Goal: Transaction & Acquisition: Purchase product/service

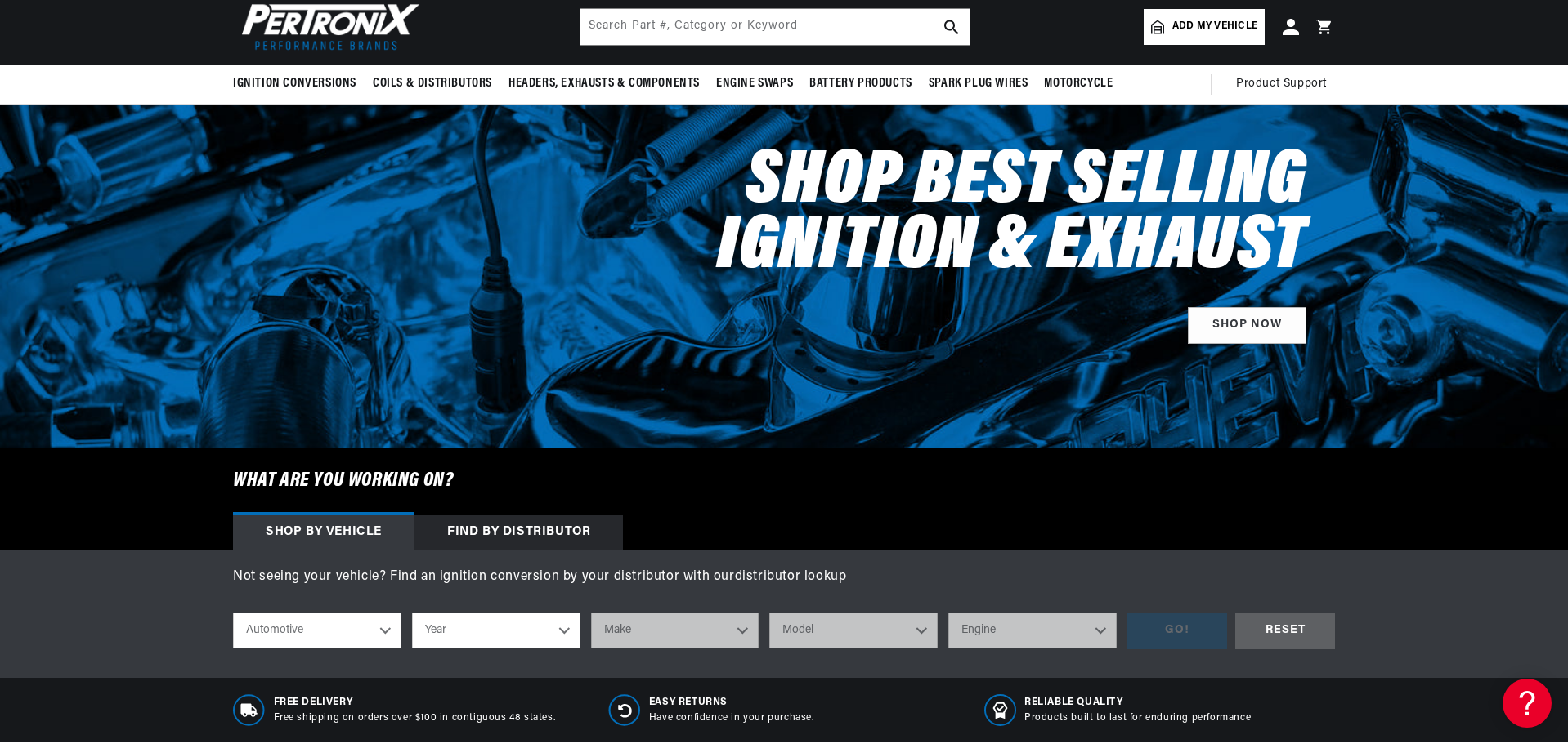
click at [563, 635] on select "Year 2024 2023 2022 2021 2020 2019 2018 2017 2016 2015 2014 2013 2012 2011 2010…" at bounding box center [495, 630] width 168 height 36
select select "1970"
click at [412, 612] on select "Year 2024 2023 2022 2021 2020 2019 2018 2017 2016 2015 2014 2013 2012 2011 2010…" at bounding box center [495, 630] width 168 height 36
select select "1970"
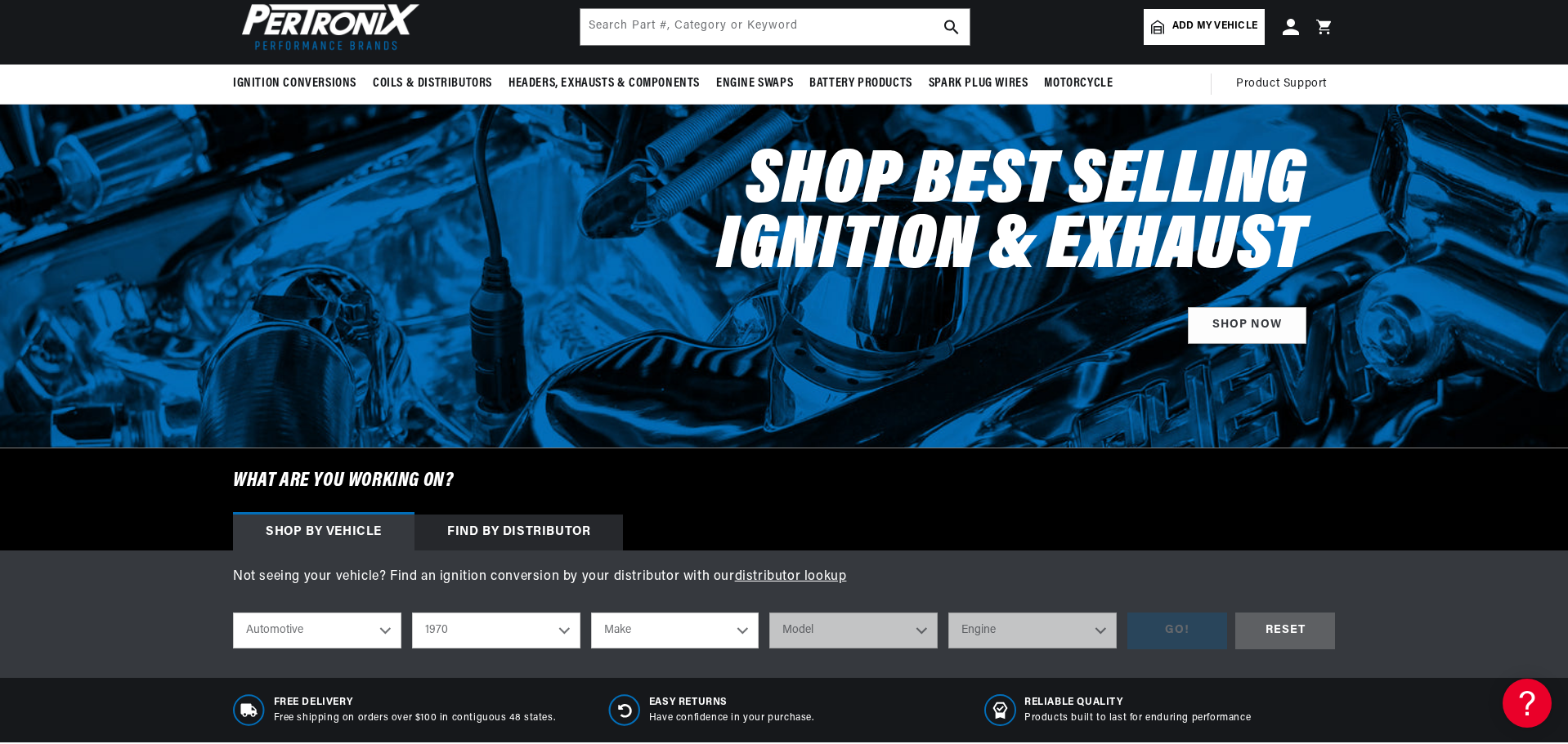
click at [677, 642] on select "Make Alfa Romeo American Motors Aston Martin Audi Austin Austin Healey Avanti B…" at bounding box center [674, 630] width 168 height 36
select select "Ford"
click at [591, 612] on select "Make Alfa Romeo American Motors Aston [PERSON_NAME] Audi [GEOGRAPHIC_DATA] [PER…" at bounding box center [674, 630] width 168 height 36
select select "Ford"
click at [810, 631] on select "Model Bronco Country Sedan Country Squire Custom Custom 500 E-100 Econoline E-2…" at bounding box center [853, 630] width 168 height 36
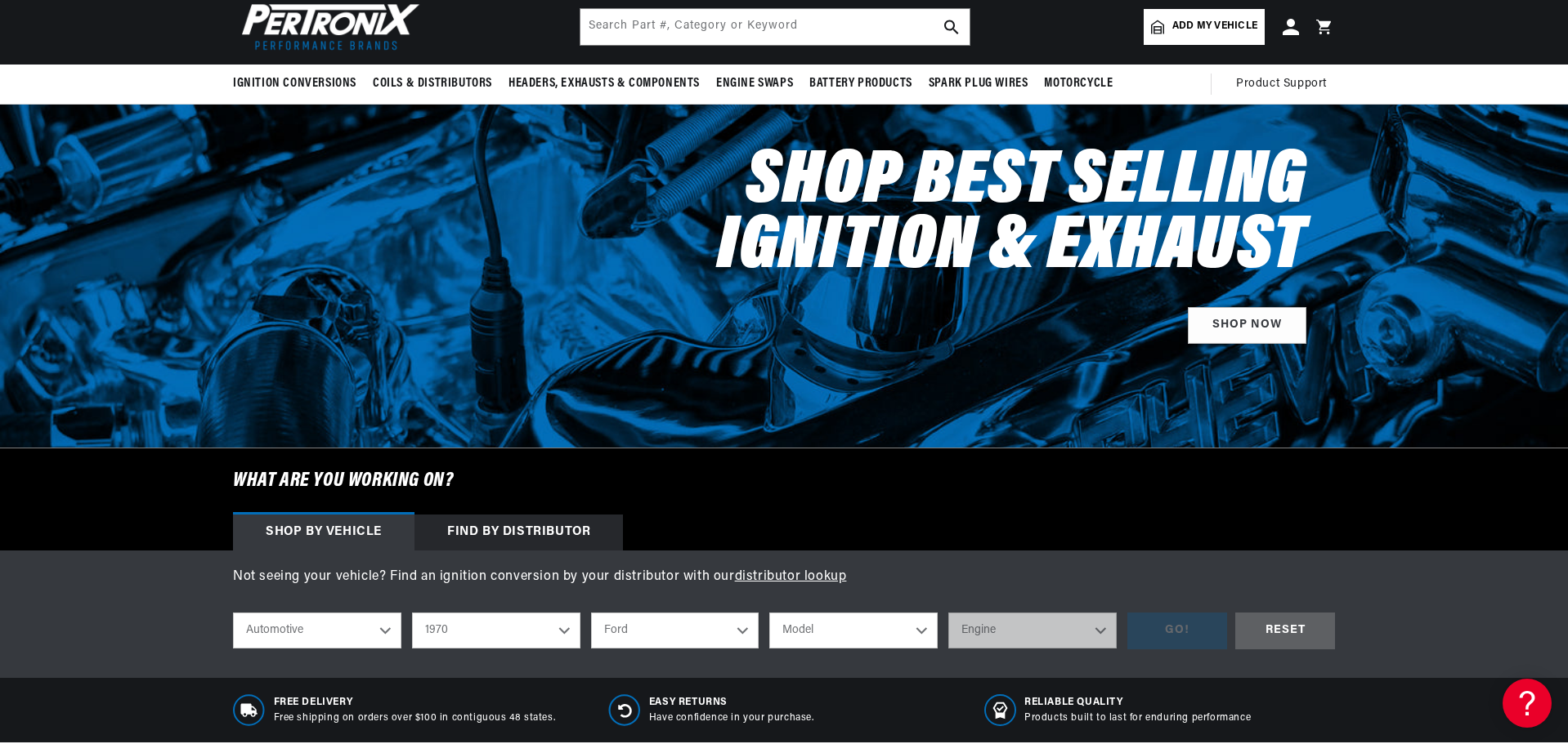
select select "F-100"
click at [769, 612] on select "Model Bronco Country Sedan Country Squire Custom Custom 500 E-100 Econoline E-2…" at bounding box center [853, 630] width 168 height 36
select select "F-100"
click at [978, 635] on select "Engine 289cid / 4.7L 302cid / 5.0L 360cid / 5.9L 390cid / 6.4L" at bounding box center [1031, 630] width 168 height 36
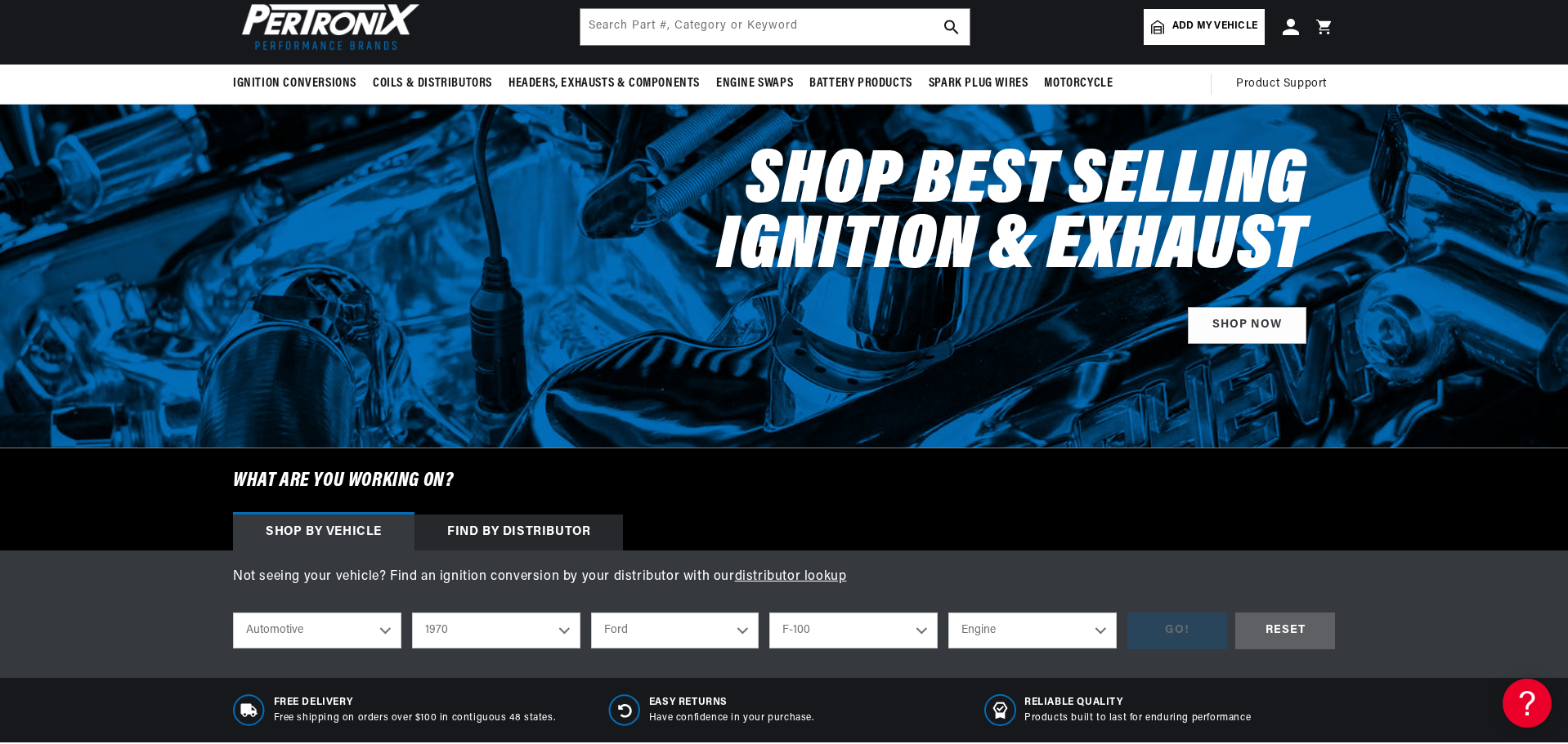
select select "390cid-6.4L"
click at [948, 612] on select "Engine 289cid / 4.7L 302cid / 5.0L 360cid / 5.9L 390cid / 6.4L" at bounding box center [1031, 630] width 168 height 36
select select "390cid-6.4L"
click at [1151, 633] on div "GO!" at bounding box center [1177, 631] width 100 height 36
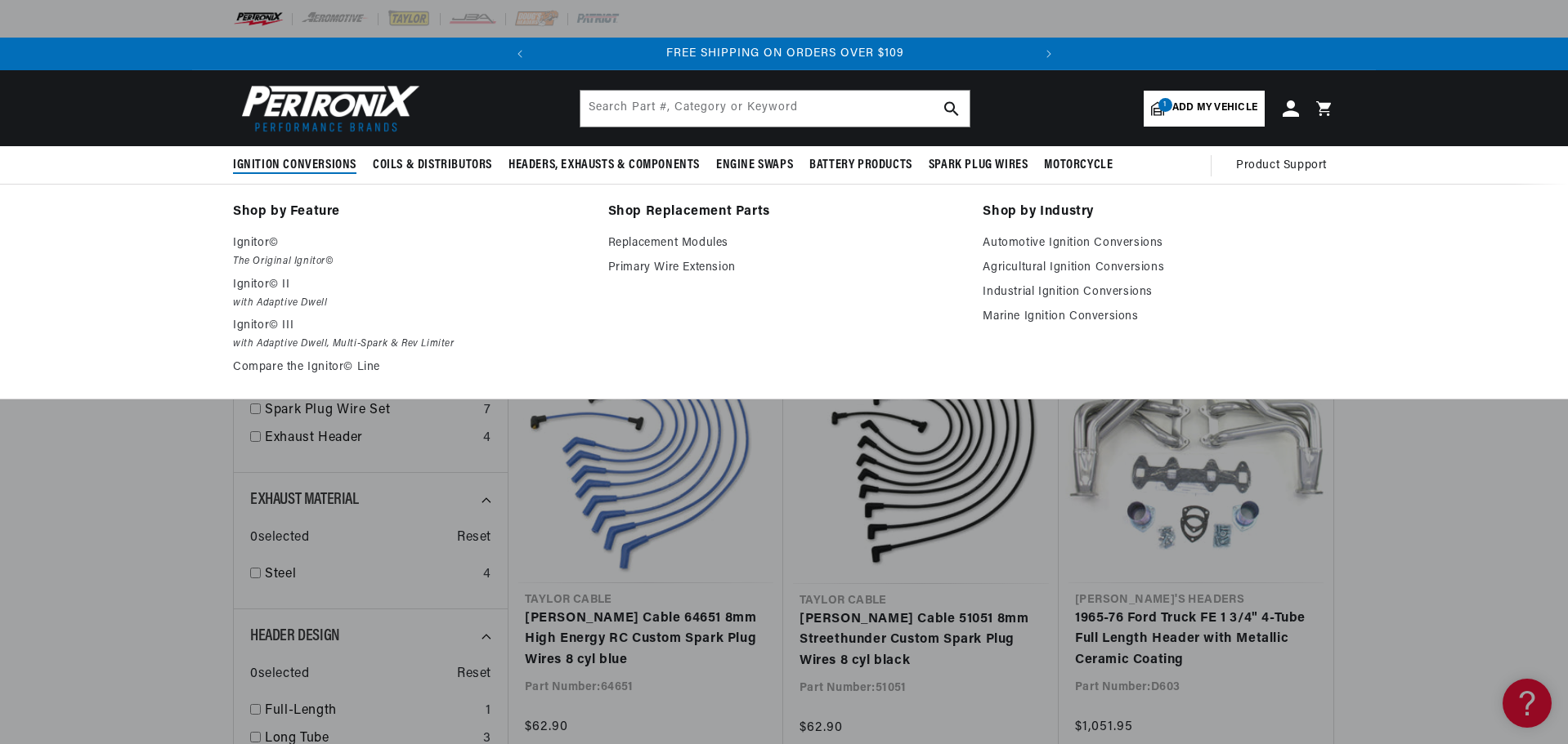
click at [290, 164] on span "Ignition Conversions" at bounding box center [295, 165] width 124 height 17
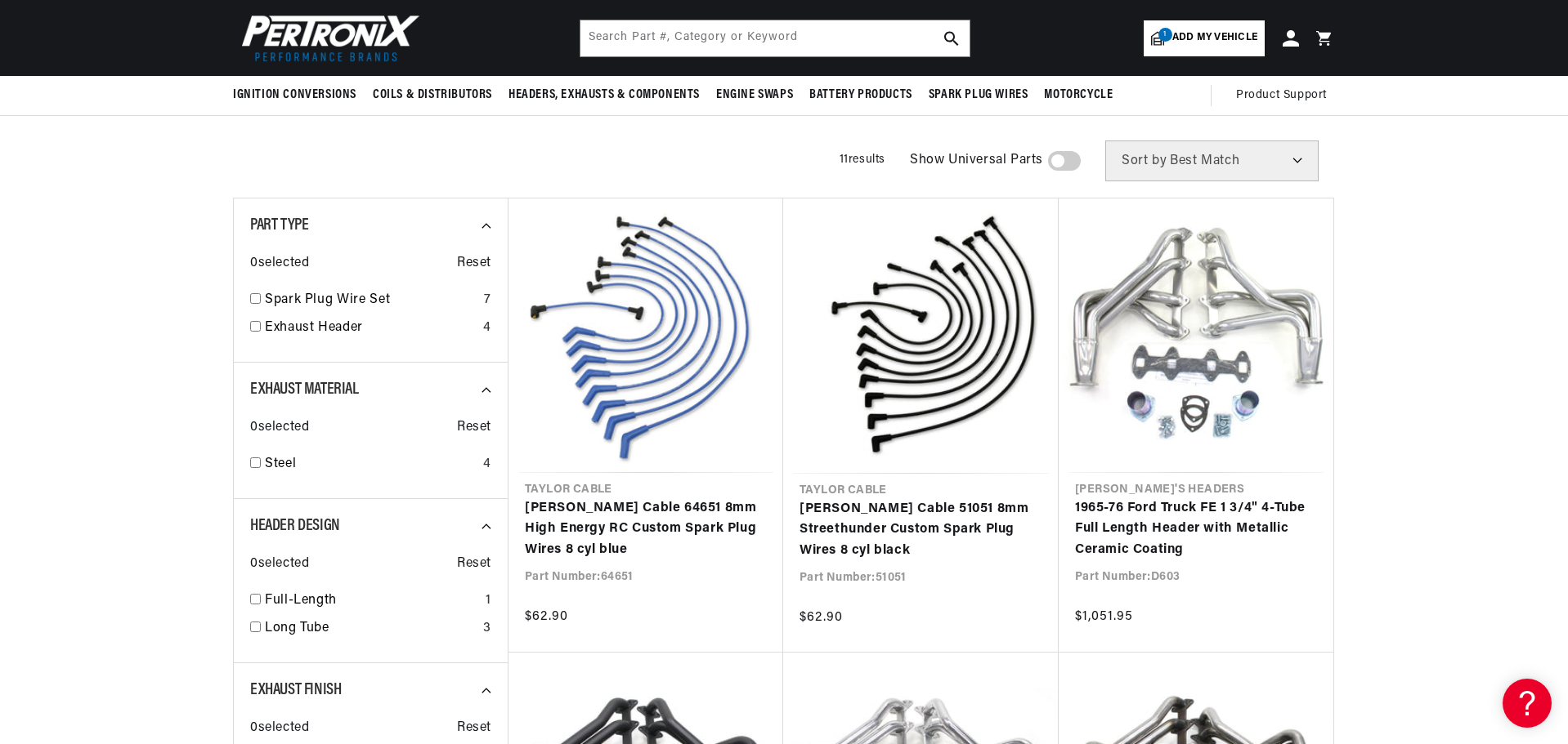
scroll to position [82, 0]
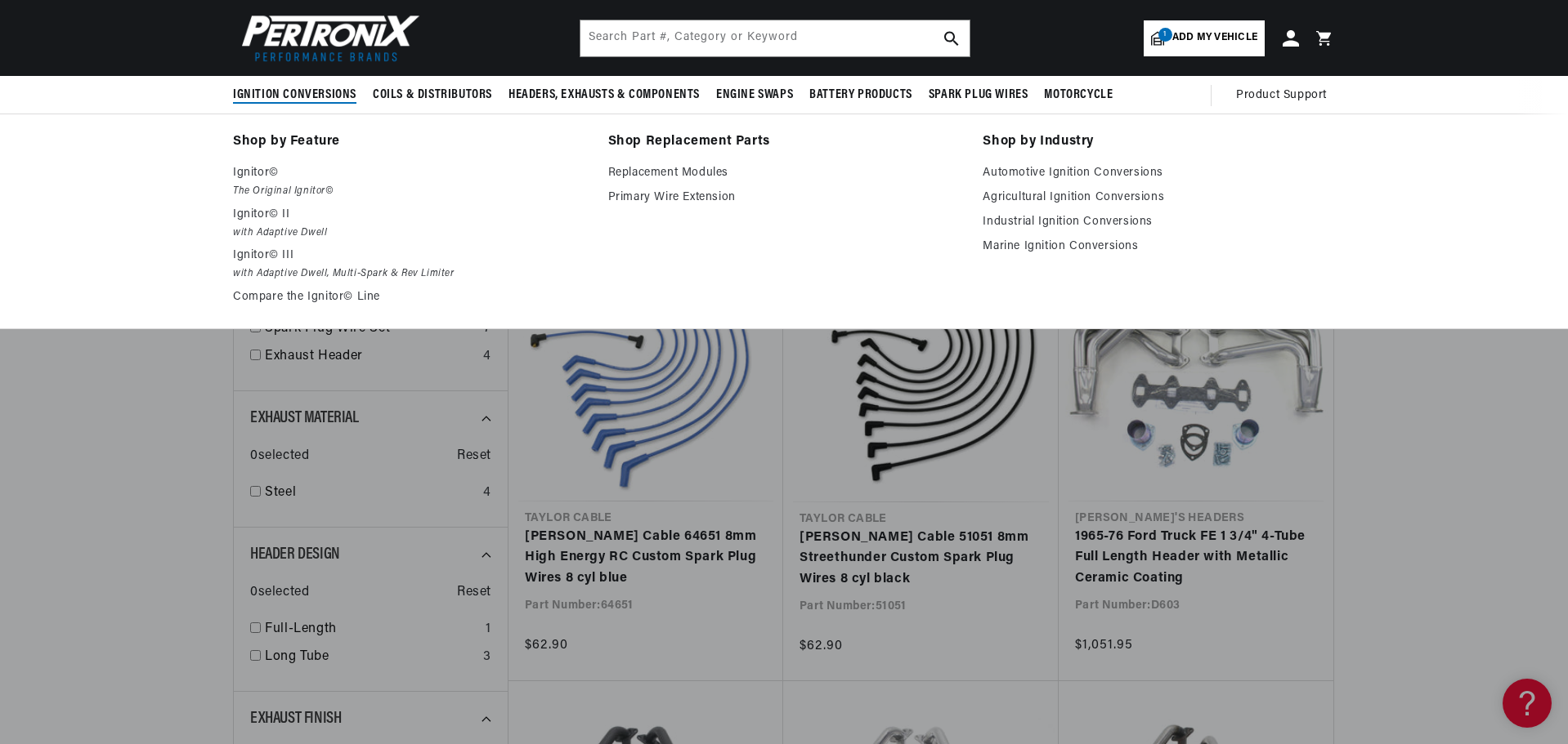
click at [303, 89] on span "Ignition Conversions" at bounding box center [295, 95] width 124 height 17
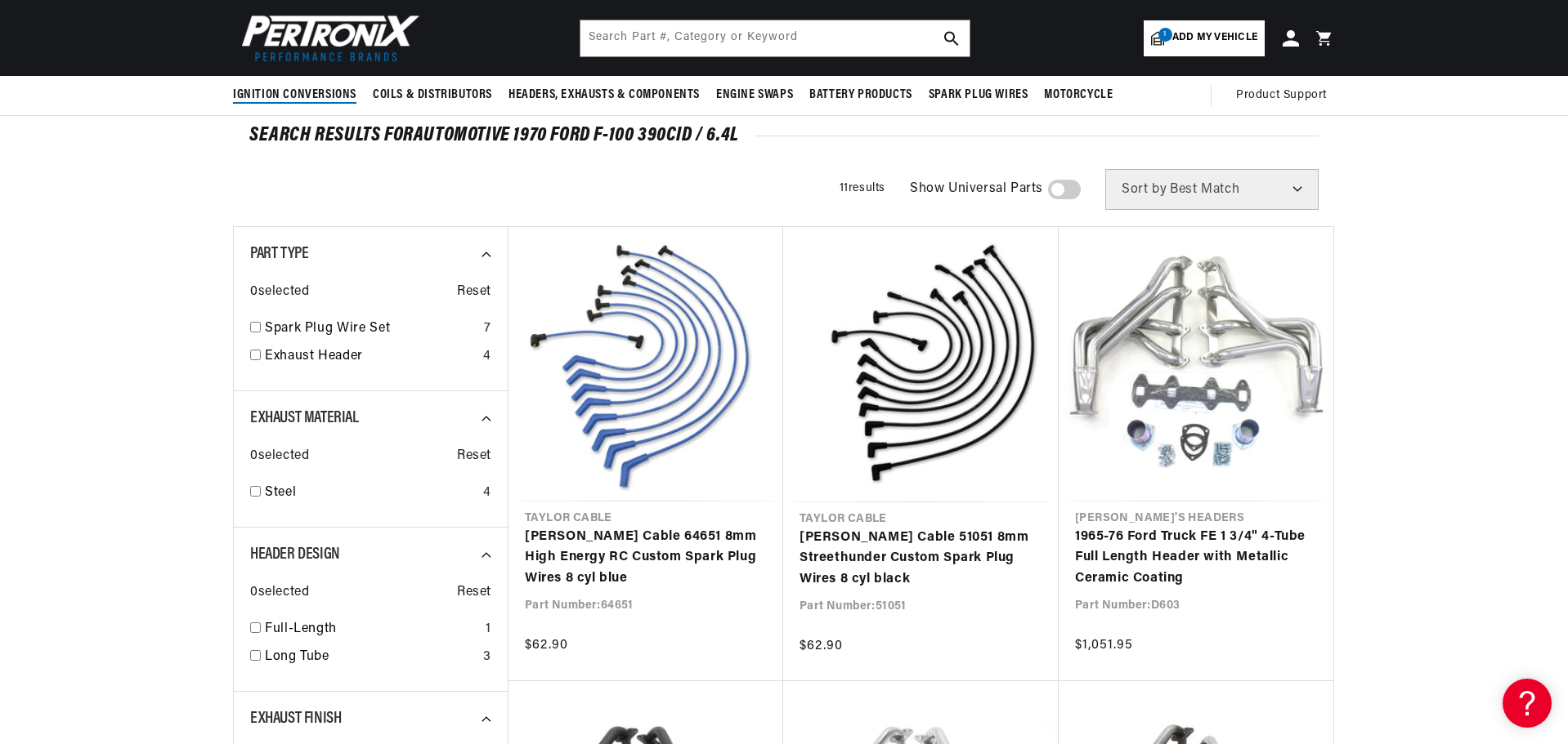
click at [304, 94] on span "Ignition Conversions" at bounding box center [295, 95] width 124 height 17
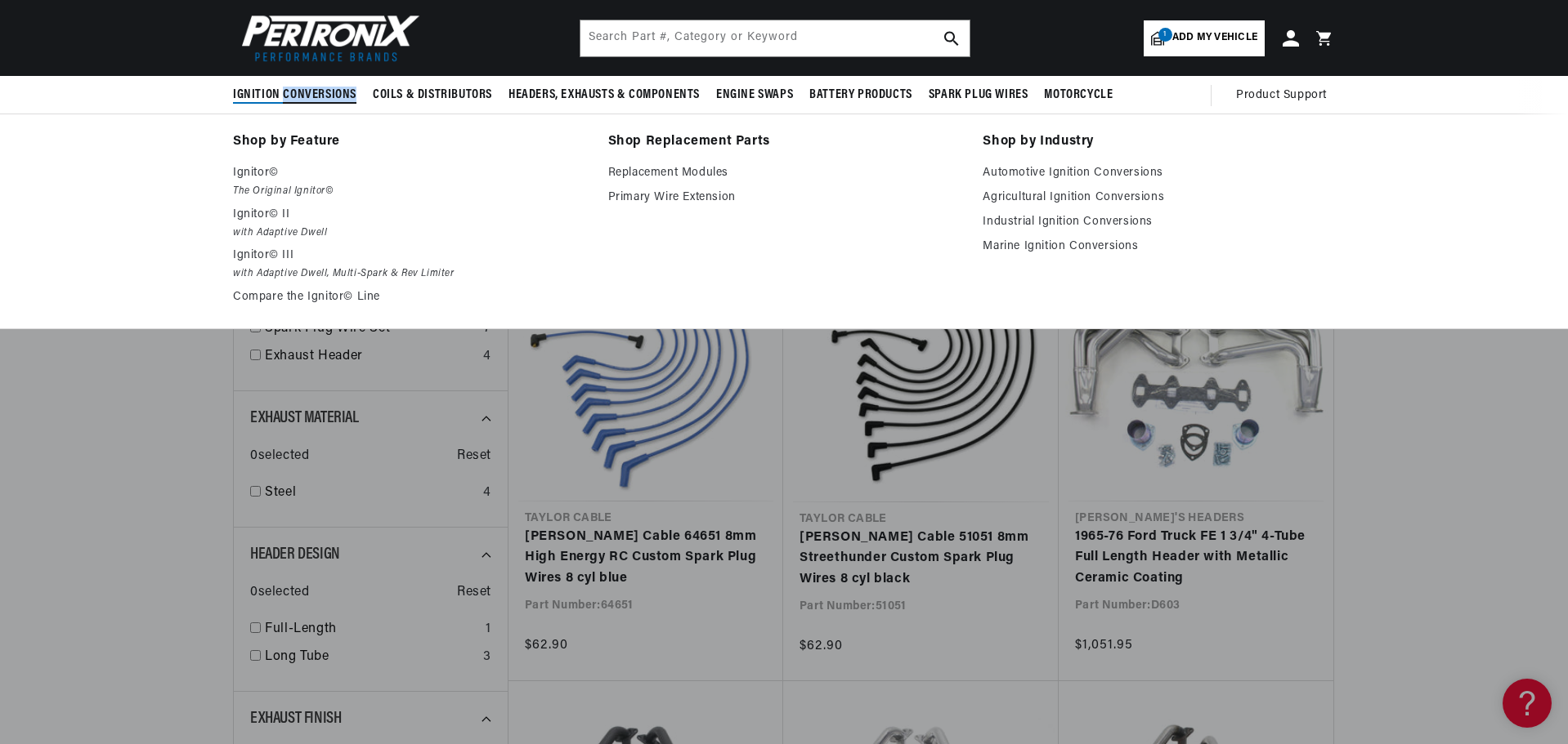
click at [304, 94] on span "Ignition Conversions" at bounding box center [295, 95] width 124 height 17
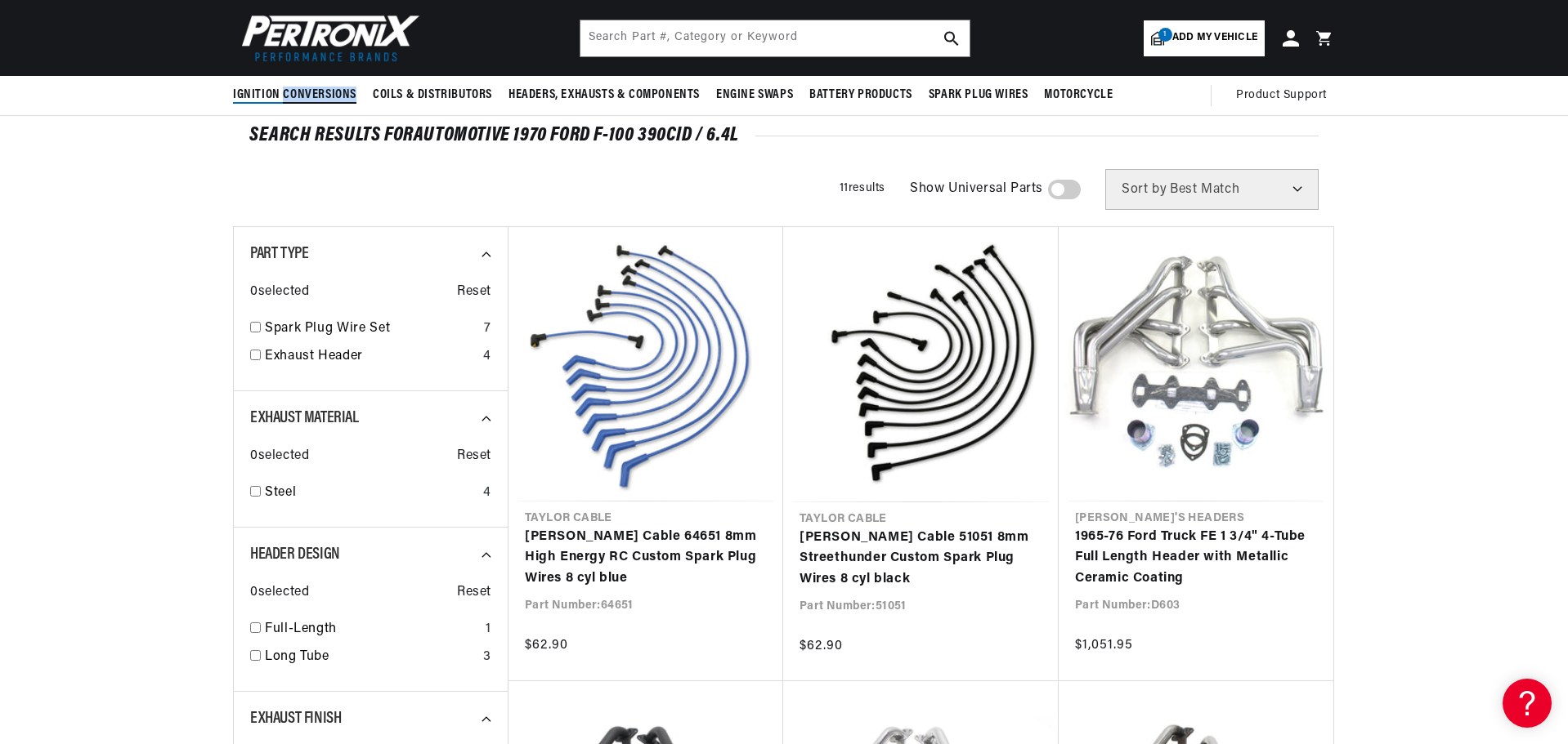
click at [304, 94] on span "Ignition Conversions" at bounding box center [295, 95] width 124 height 17
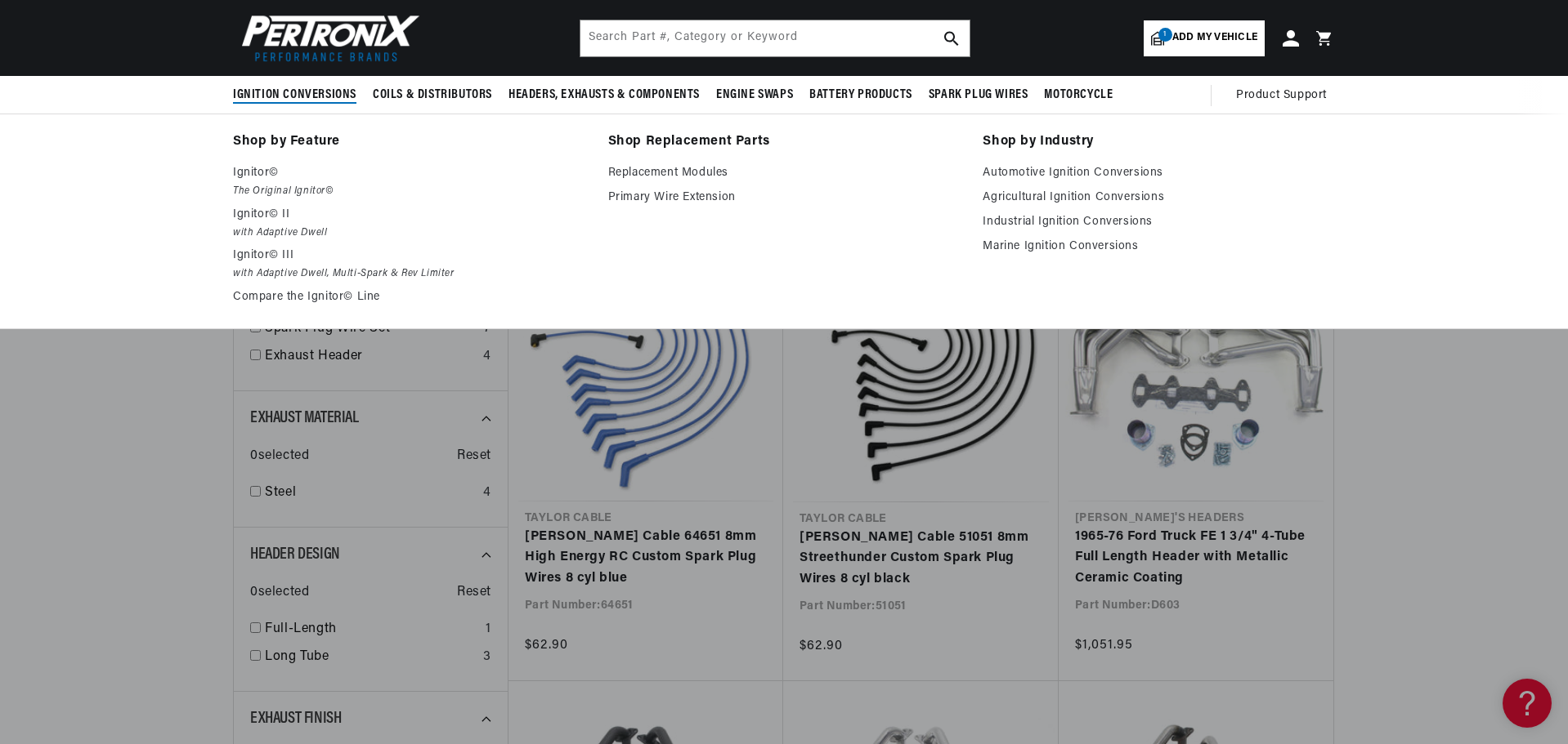
click at [304, 94] on span "Ignition Conversions" at bounding box center [295, 95] width 124 height 17
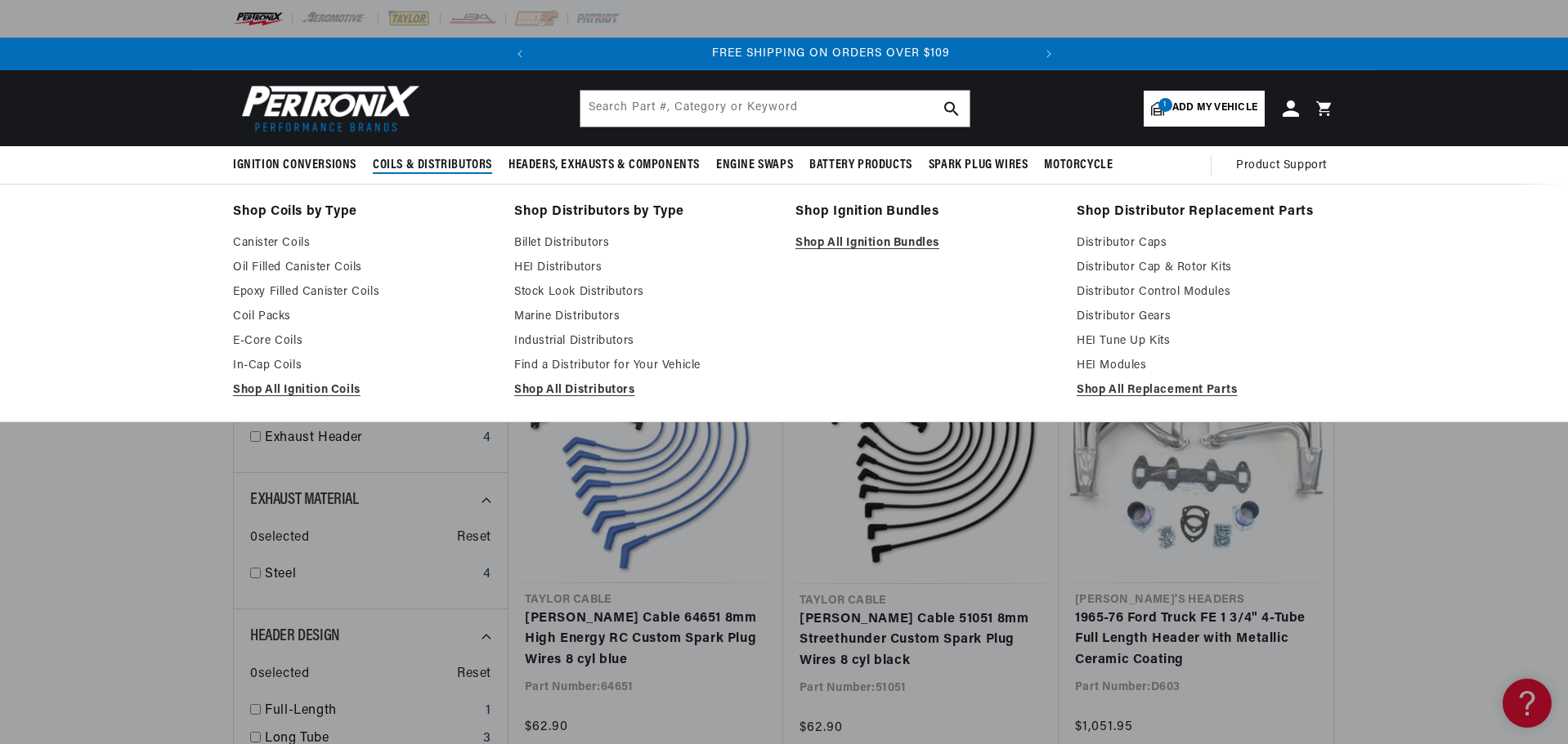
scroll to position [0, 495]
click at [435, 162] on span "Coils & Distributors" at bounding box center [432, 165] width 119 height 17
click at [437, 161] on span "Coils & Distributors" at bounding box center [432, 165] width 119 height 17
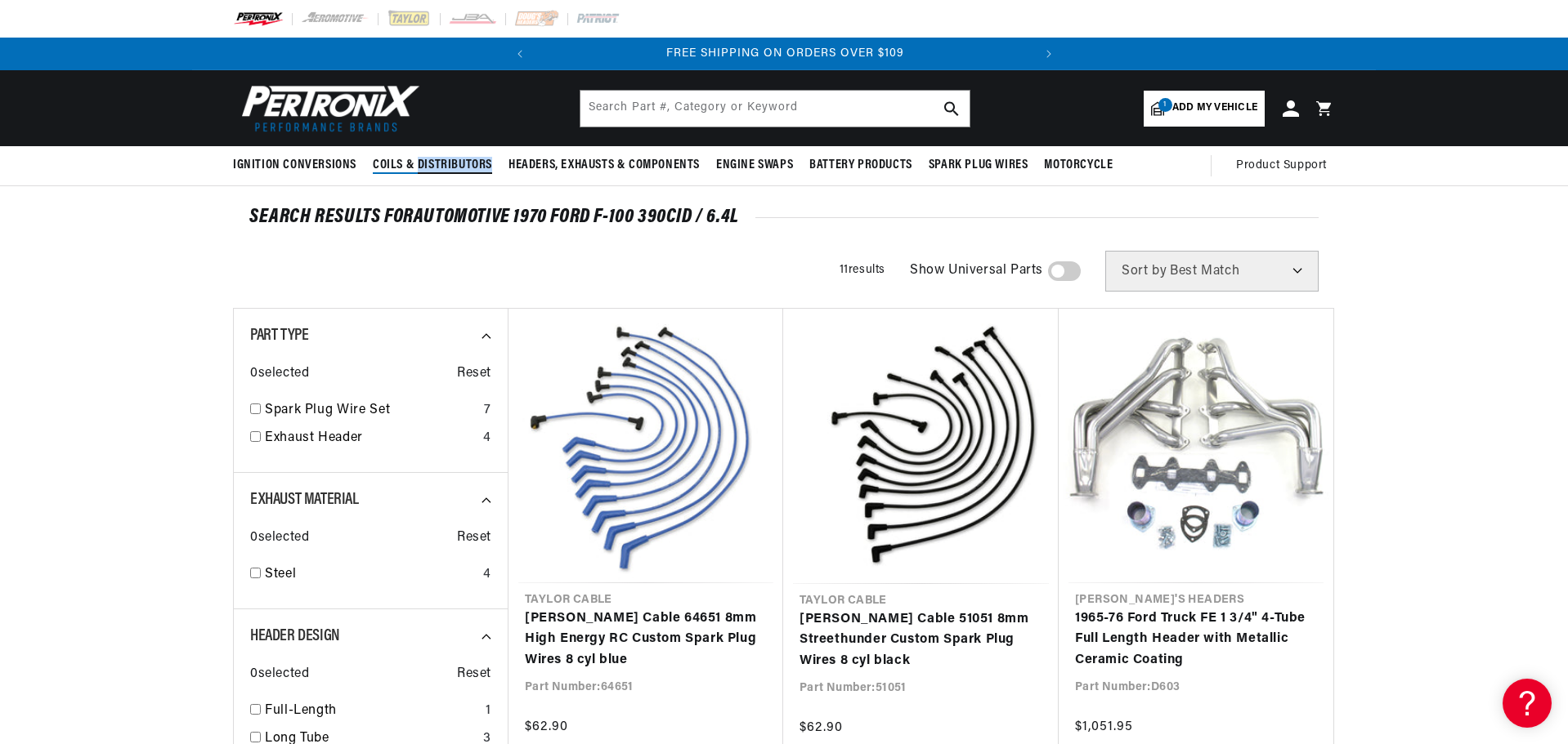
click at [437, 161] on span "Coils & Distributors" at bounding box center [432, 165] width 119 height 17
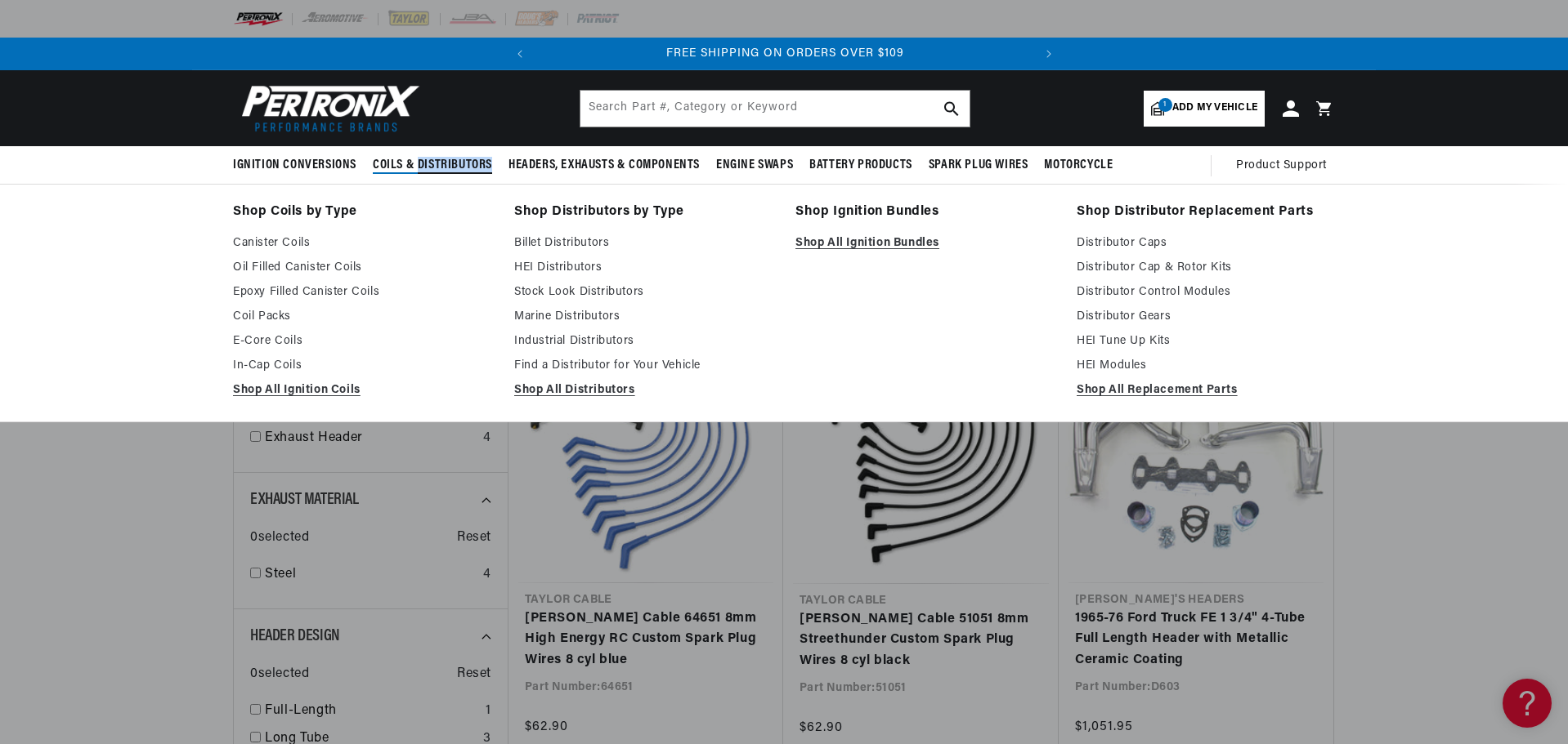
scroll to position [0, 74]
click at [437, 161] on span "Coils & Distributors" at bounding box center [432, 165] width 119 height 17
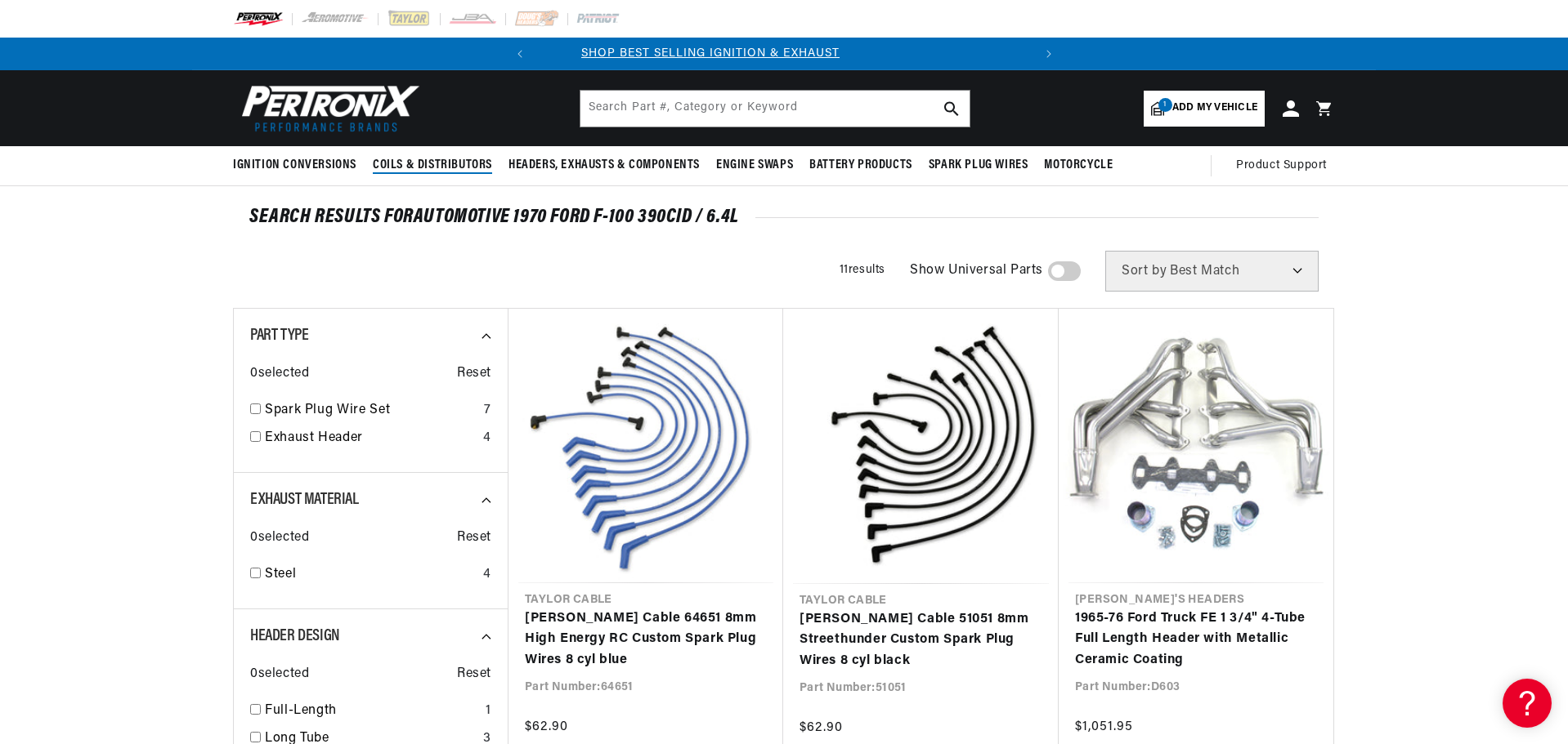
scroll to position [0, 0]
click at [437, 161] on span "Coils & Distributors" at bounding box center [432, 165] width 119 height 17
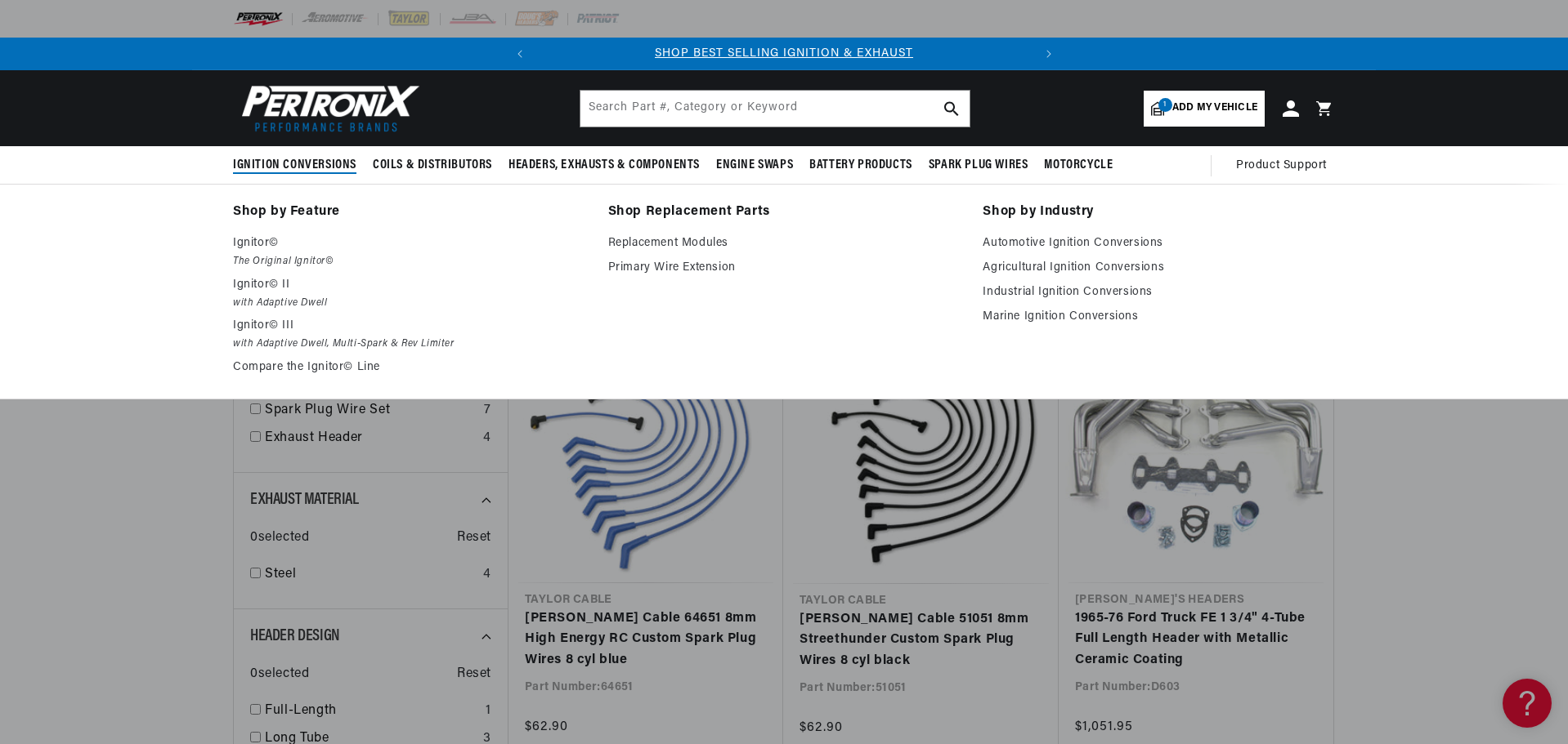
click at [309, 161] on span "Ignition Conversions" at bounding box center [295, 165] width 124 height 17
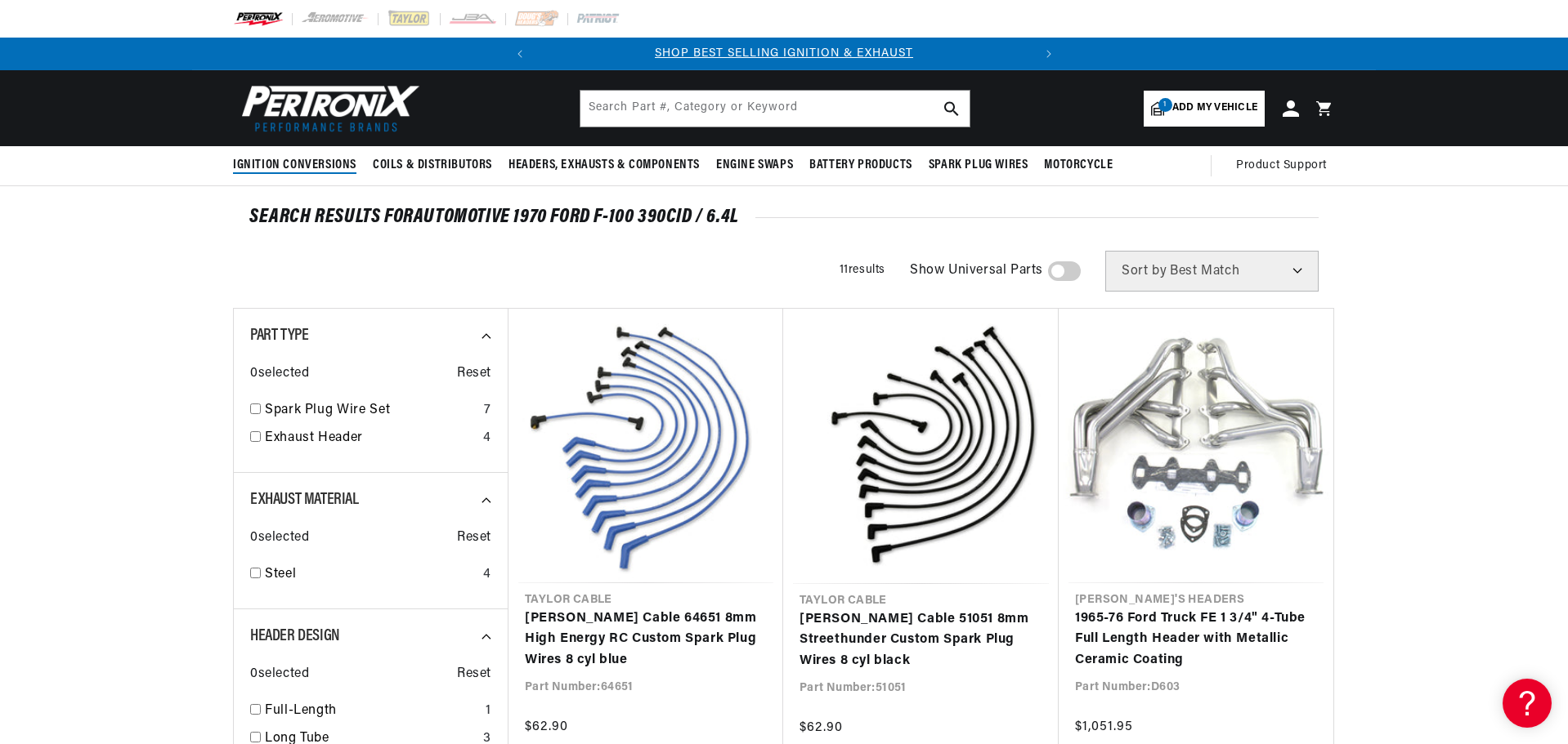
click at [309, 161] on span "Ignition Conversions" at bounding box center [295, 165] width 124 height 17
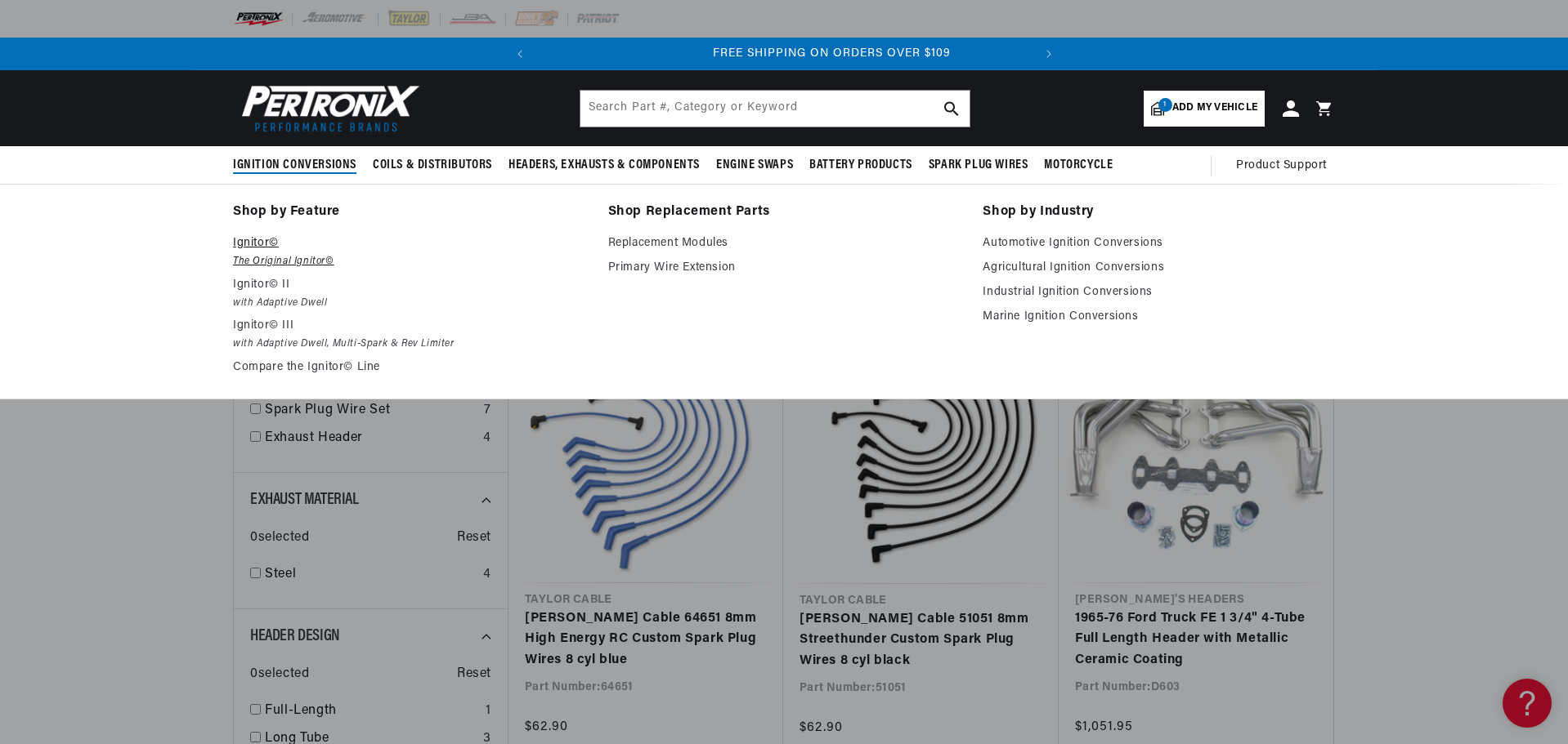
scroll to position [0, 495]
click at [251, 246] on p "Ignitor©" at bounding box center [409, 243] width 352 height 19
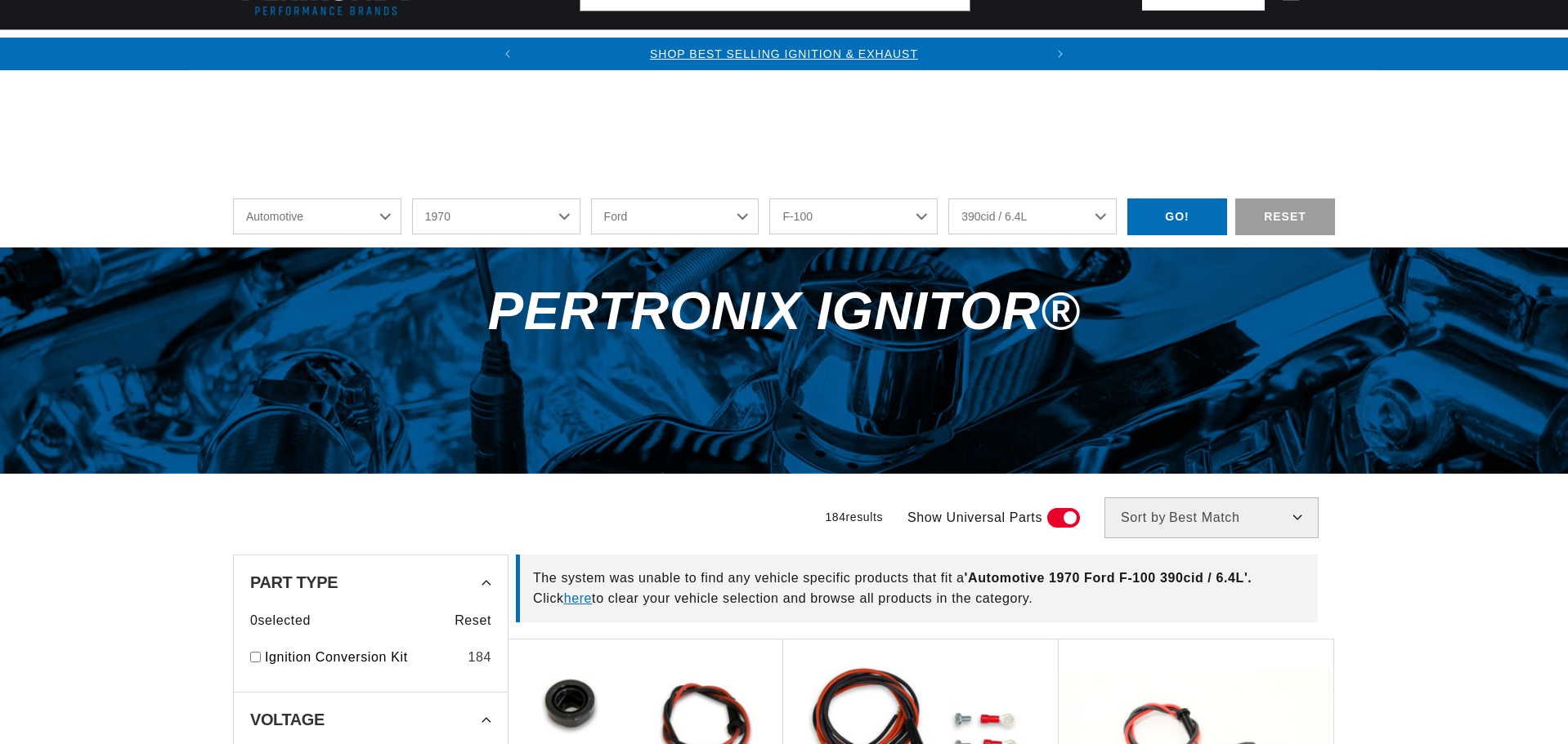
select select "1970"
select select "Ford"
select select "F-100"
select select "390cid-6.4L"
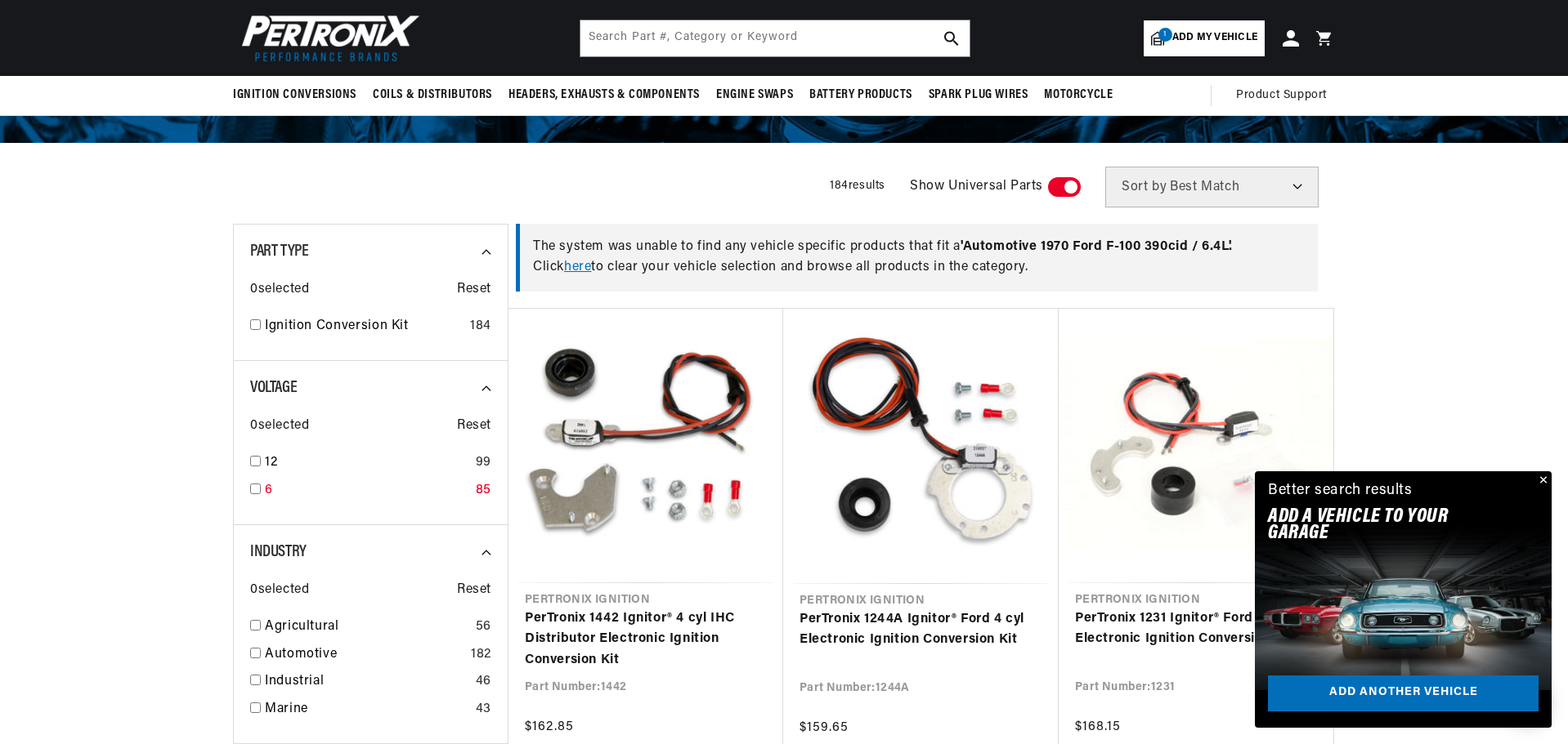
scroll to position [326, 0]
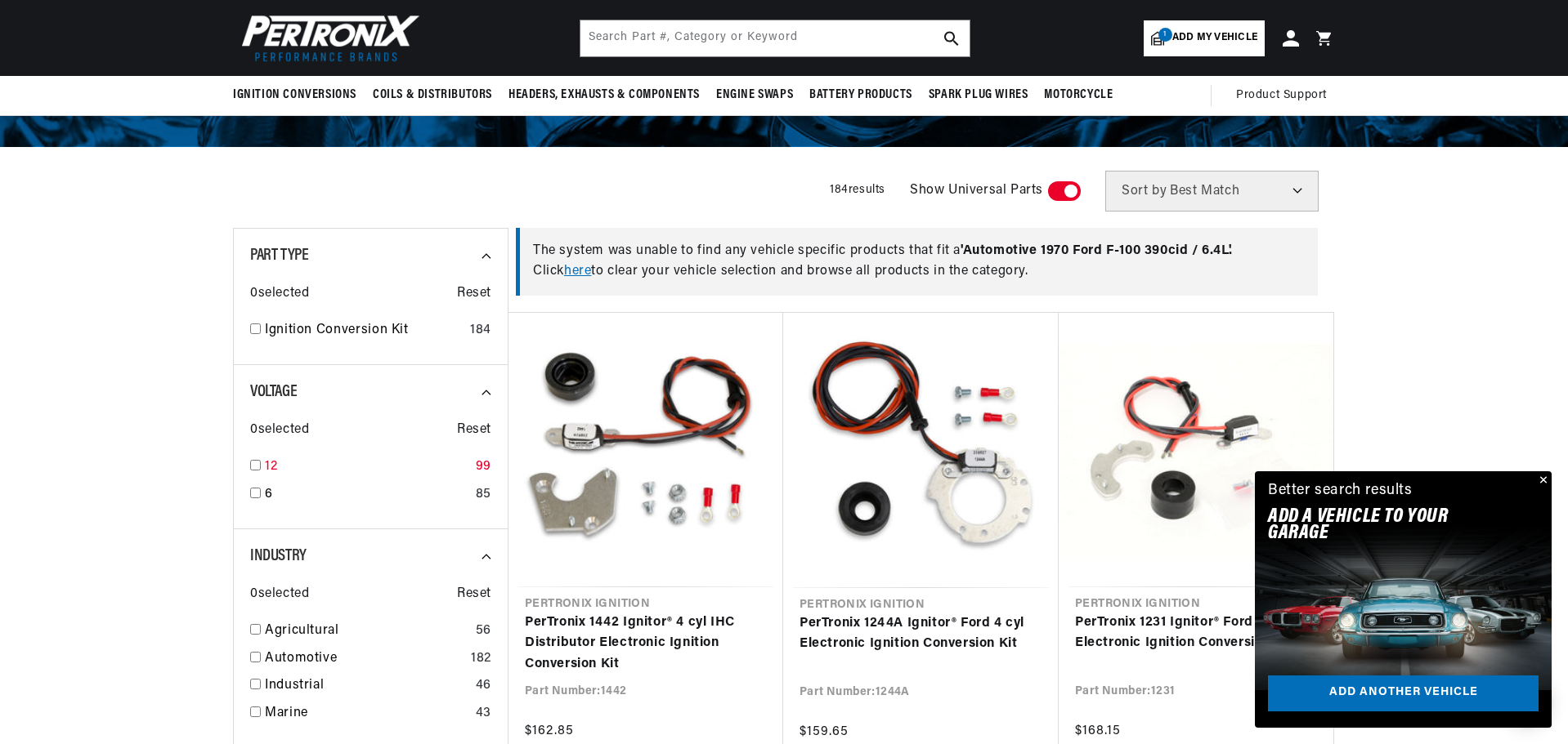
click at [259, 464] on input "checkbox" at bounding box center [254, 465] width 11 height 11
checkbox input "true"
click at [252, 333] on input "checkbox" at bounding box center [254, 328] width 11 height 11
checkbox input "true"
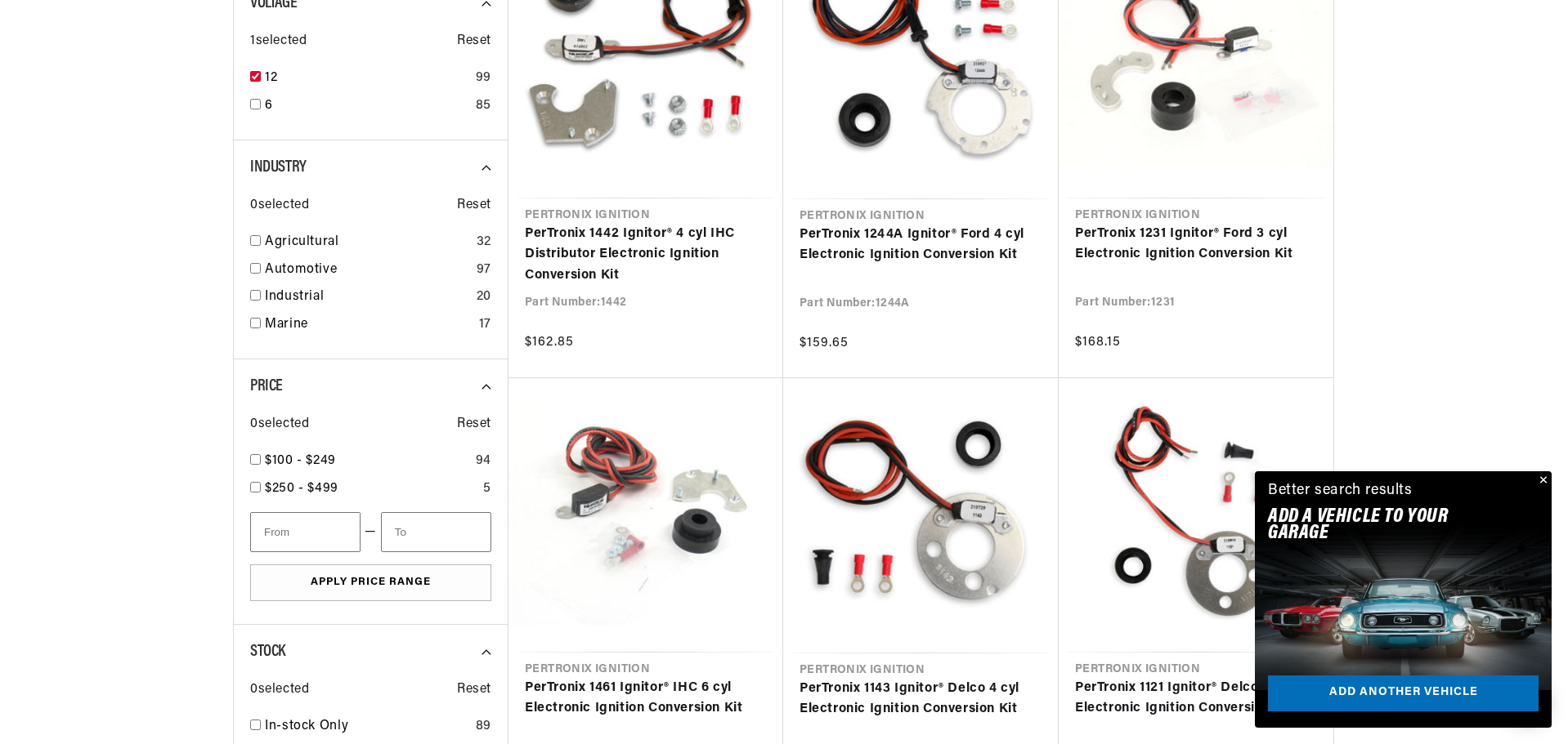
scroll to position [735, 0]
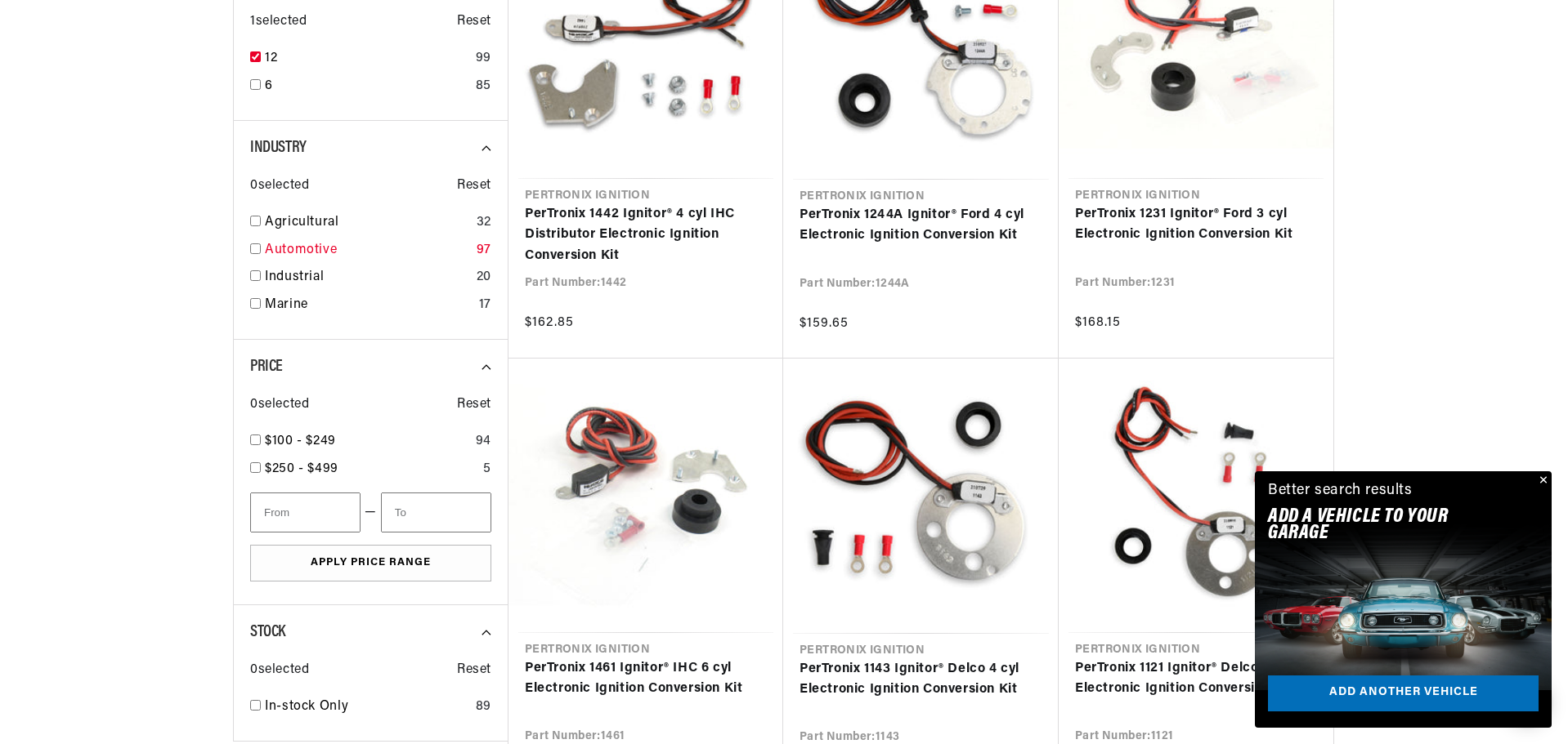
click at [258, 245] on input "checkbox" at bounding box center [254, 249] width 11 height 11
checkbox input "true"
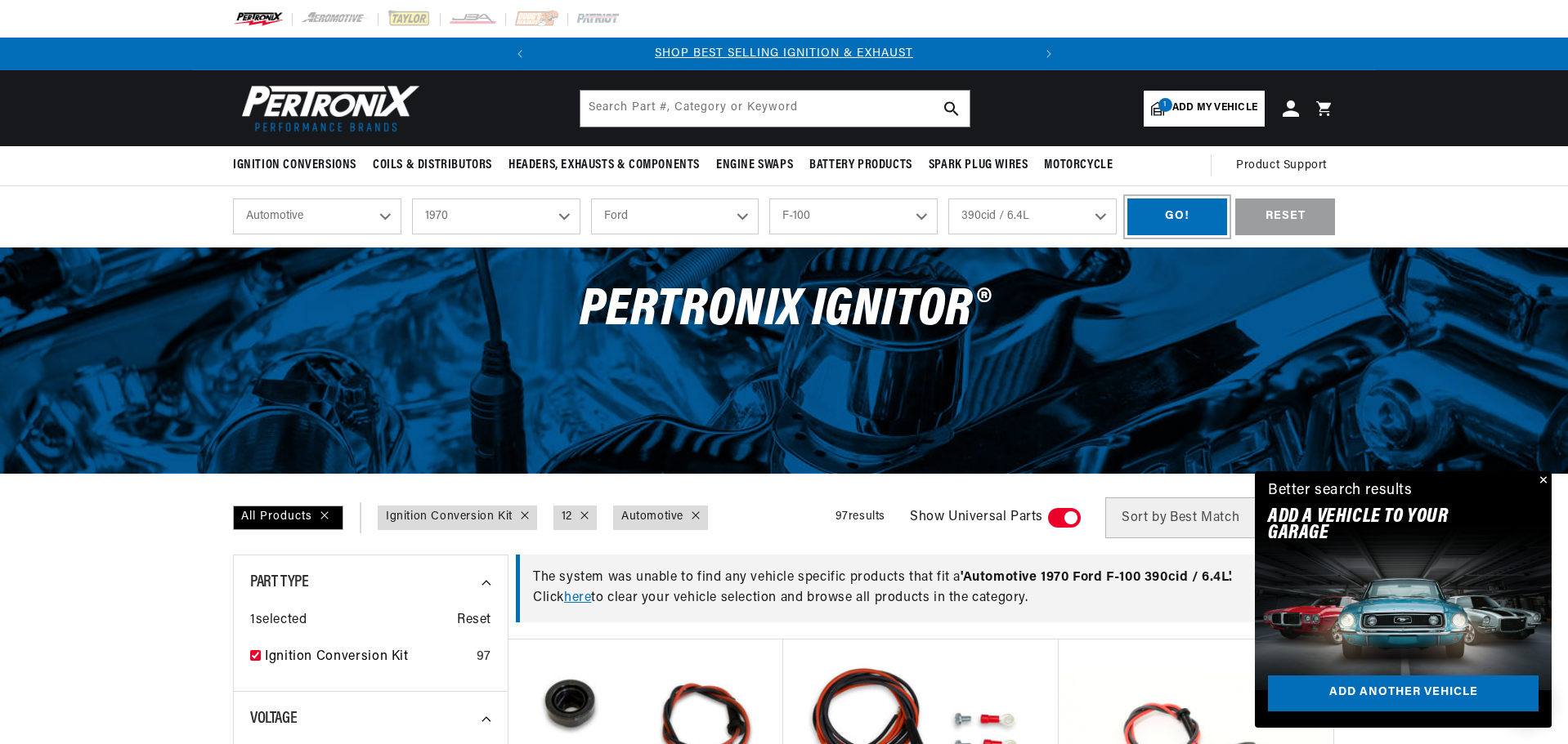
click at [1150, 215] on div "GO!" at bounding box center [1177, 217] width 100 height 36
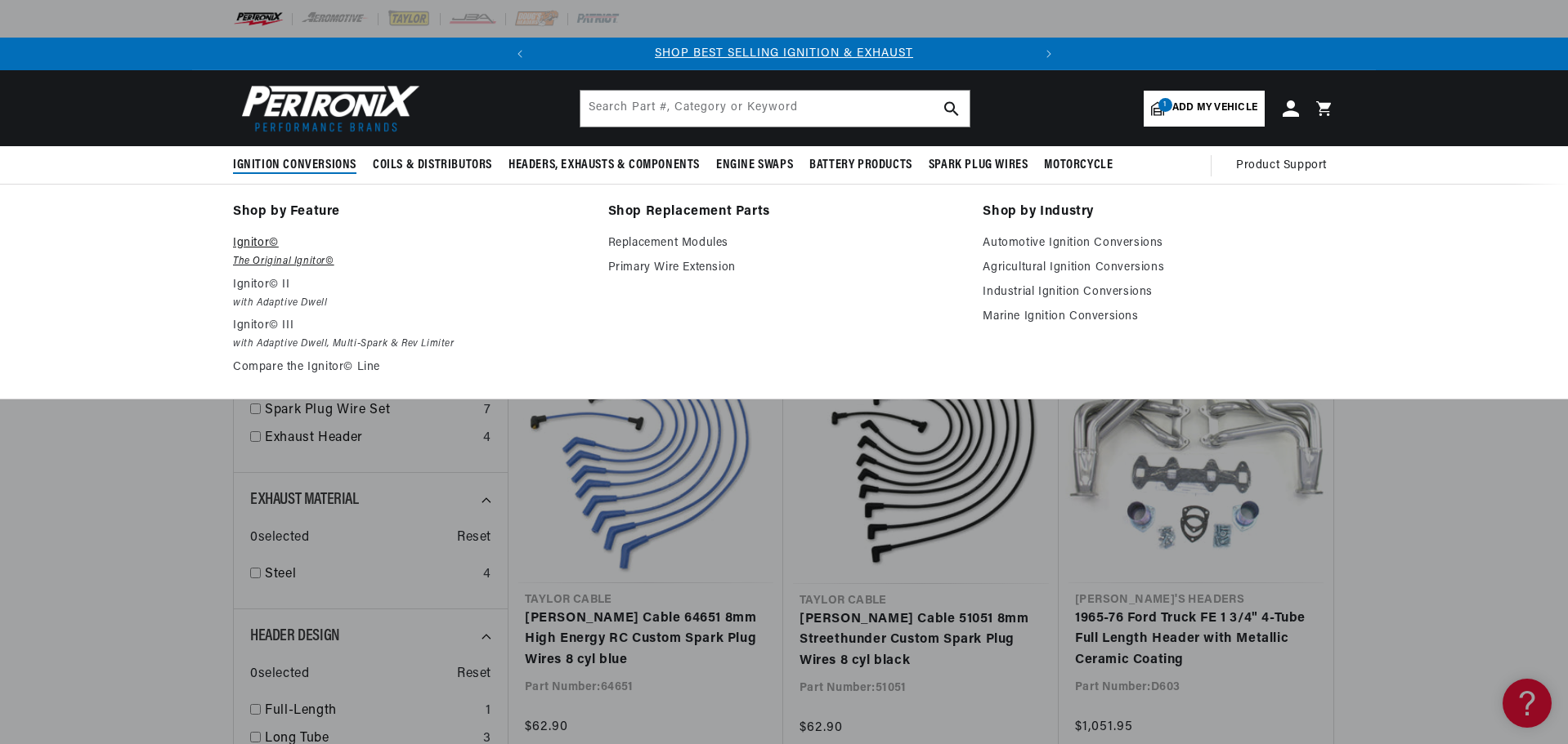
click at [258, 255] on em "The Original Ignitor©" at bounding box center [409, 262] width 352 height 17
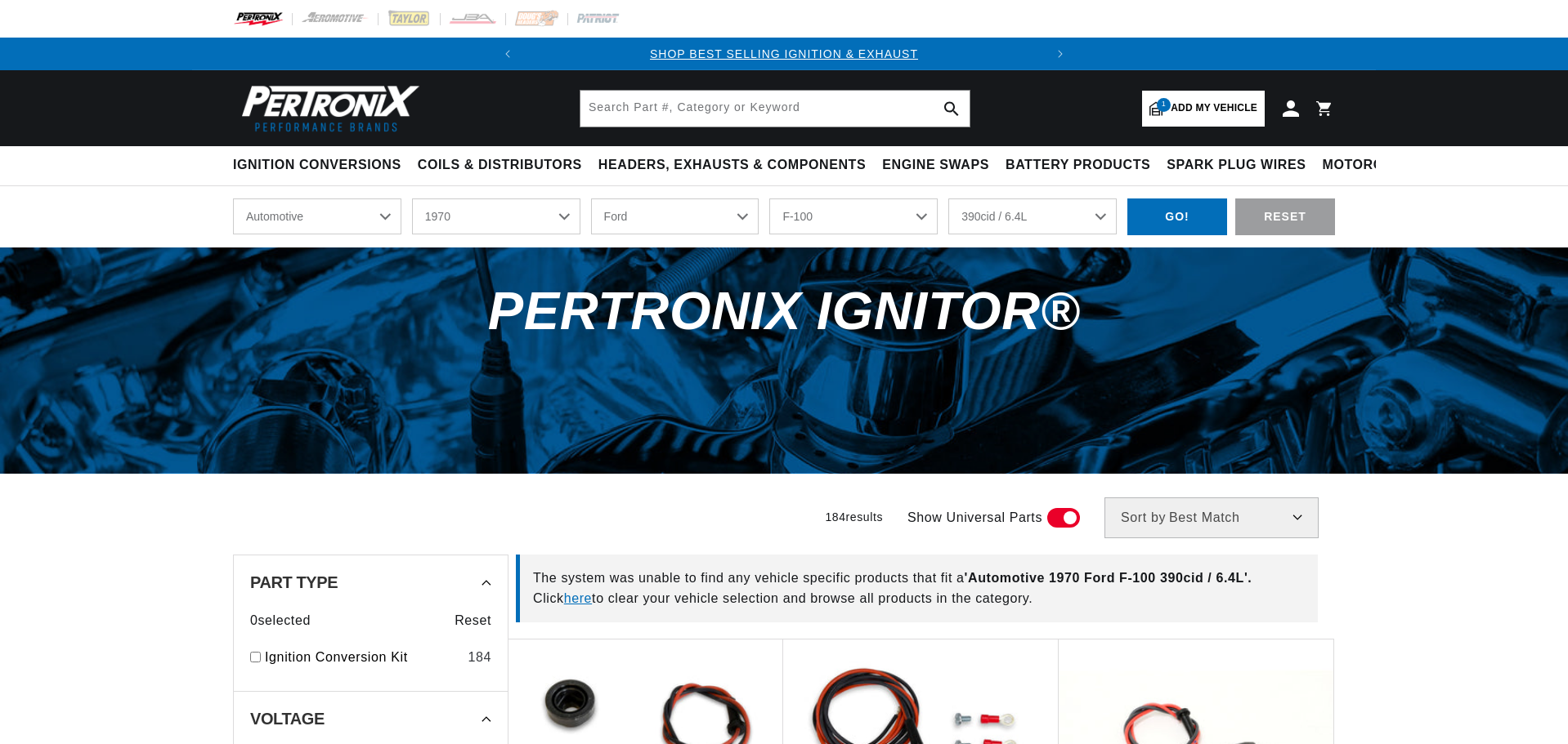
select select "1970"
select select "Ford"
select select "F-100"
select select "390cid-6.4L"
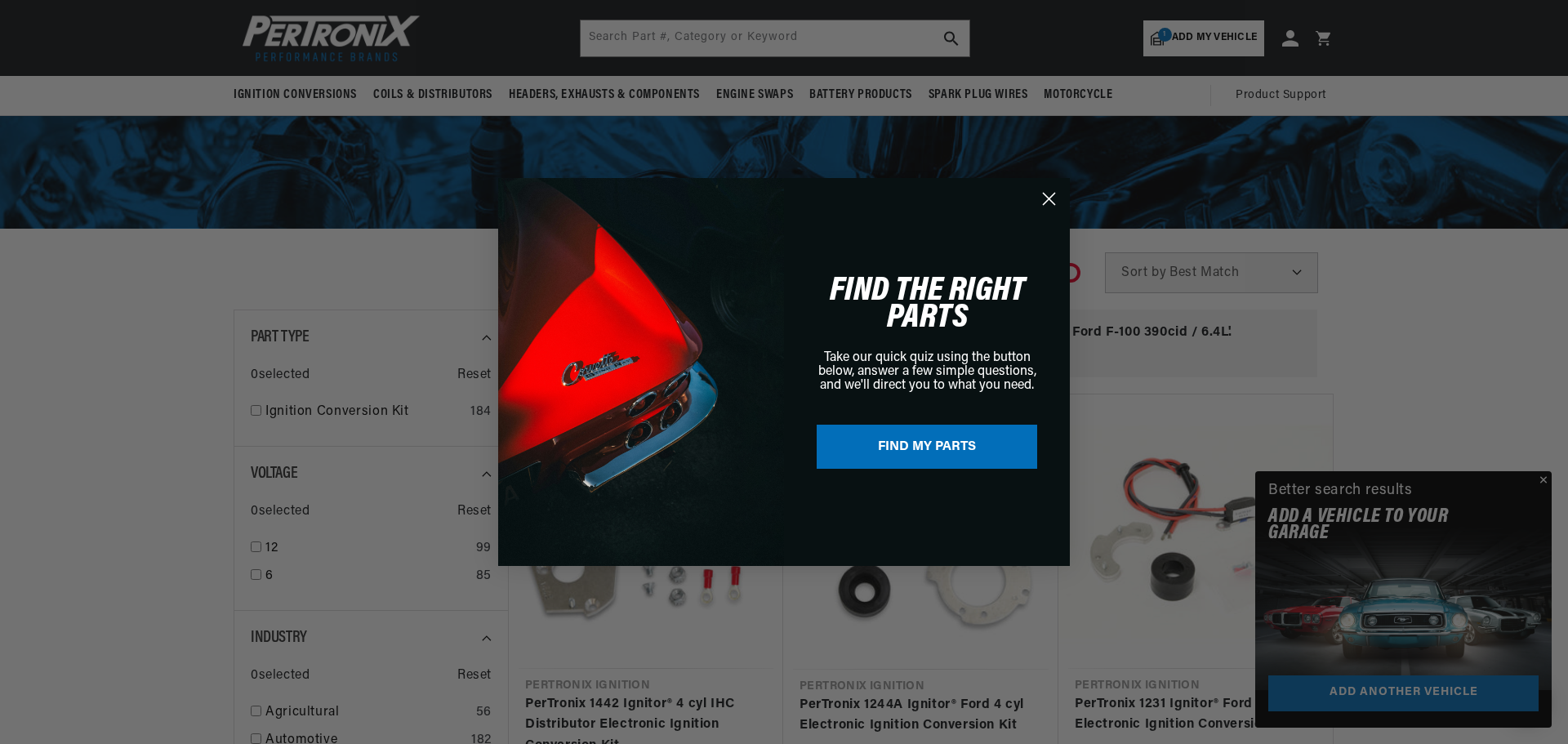
click at [1048, 204] on circle "Close dialog" at bounding box center [1049, 199] width 27 height 27
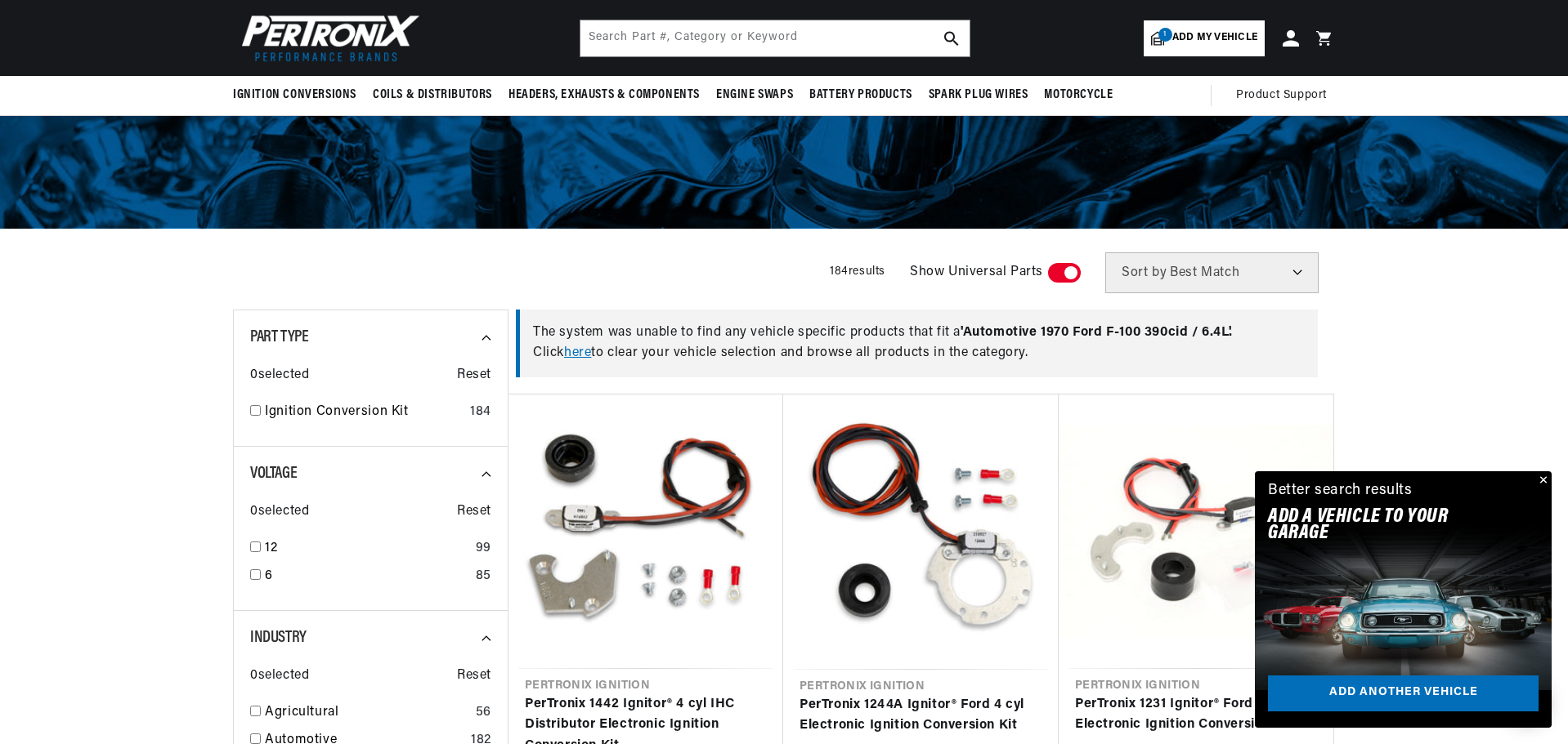
scroll to position [0, 495]
click at [1540, 478] on button "Close" at bounding box center [1541, 481] width 19 height 19
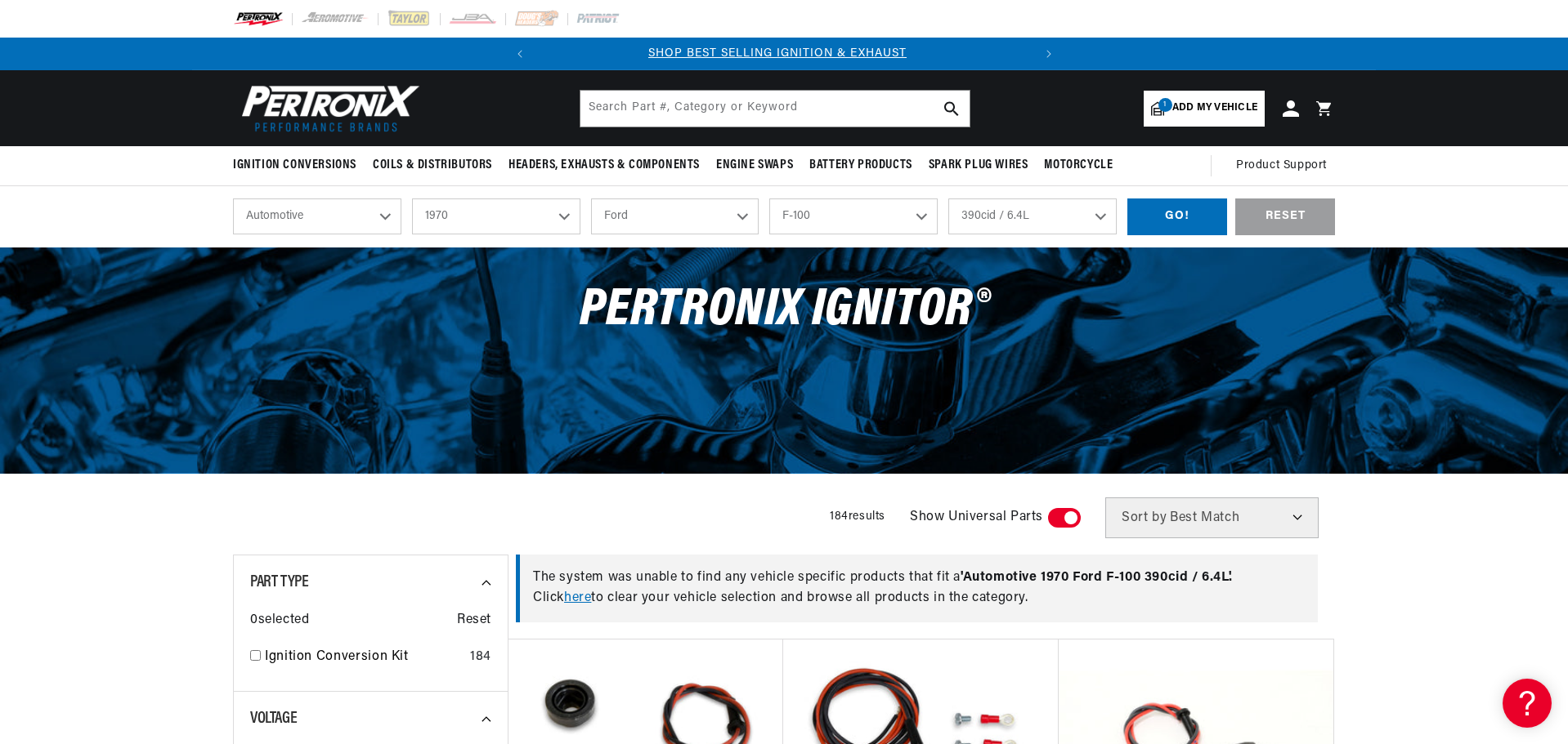
scroll to position [0, 0]
click at [697, 110] on input "text" at bounding box center [774, 108] width 389 height 36
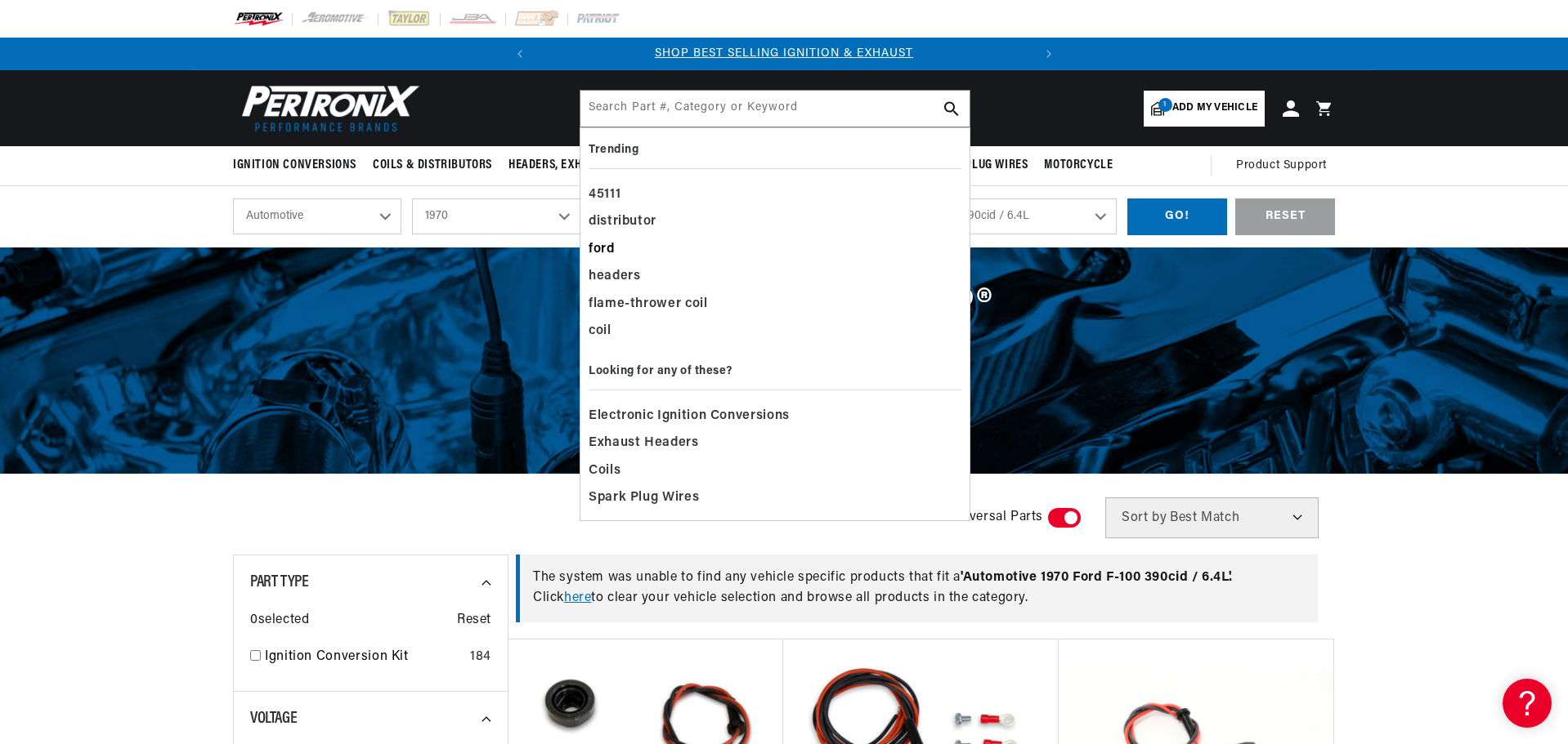
click at [601, 248] on div "ford" at bounding box center [775, 250] width 373 height 28
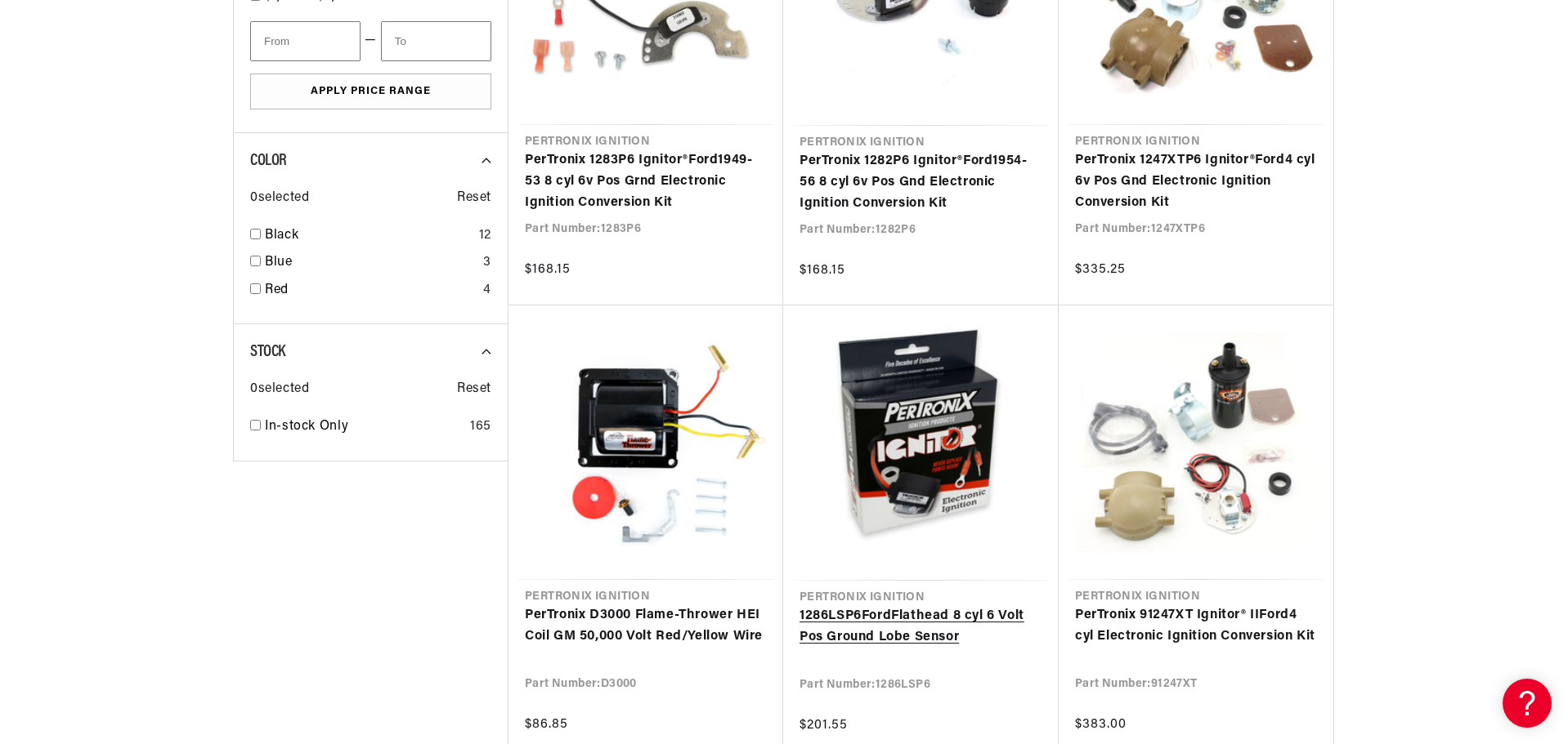
scroll to position [0, 422]
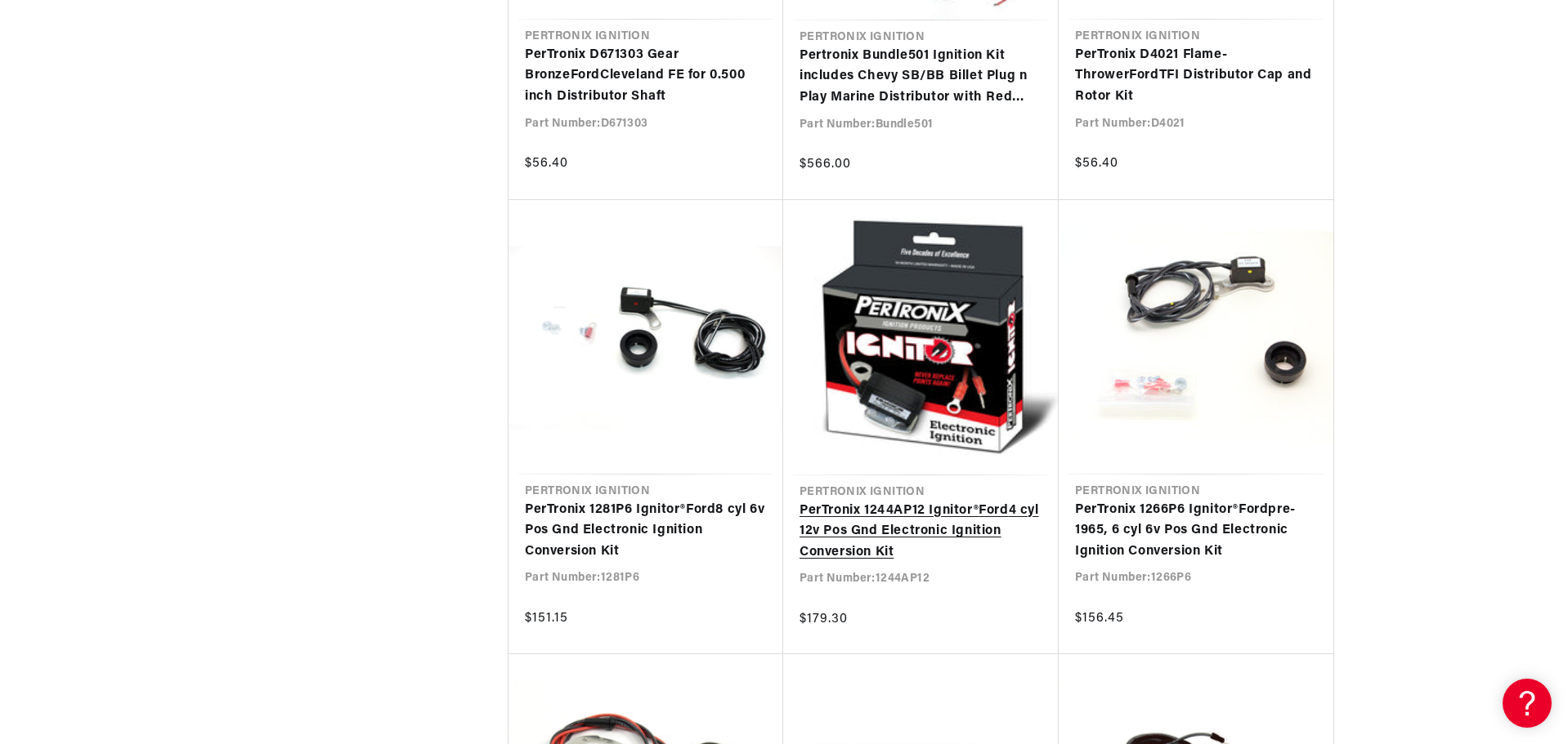
scroll to position [4740, 0]
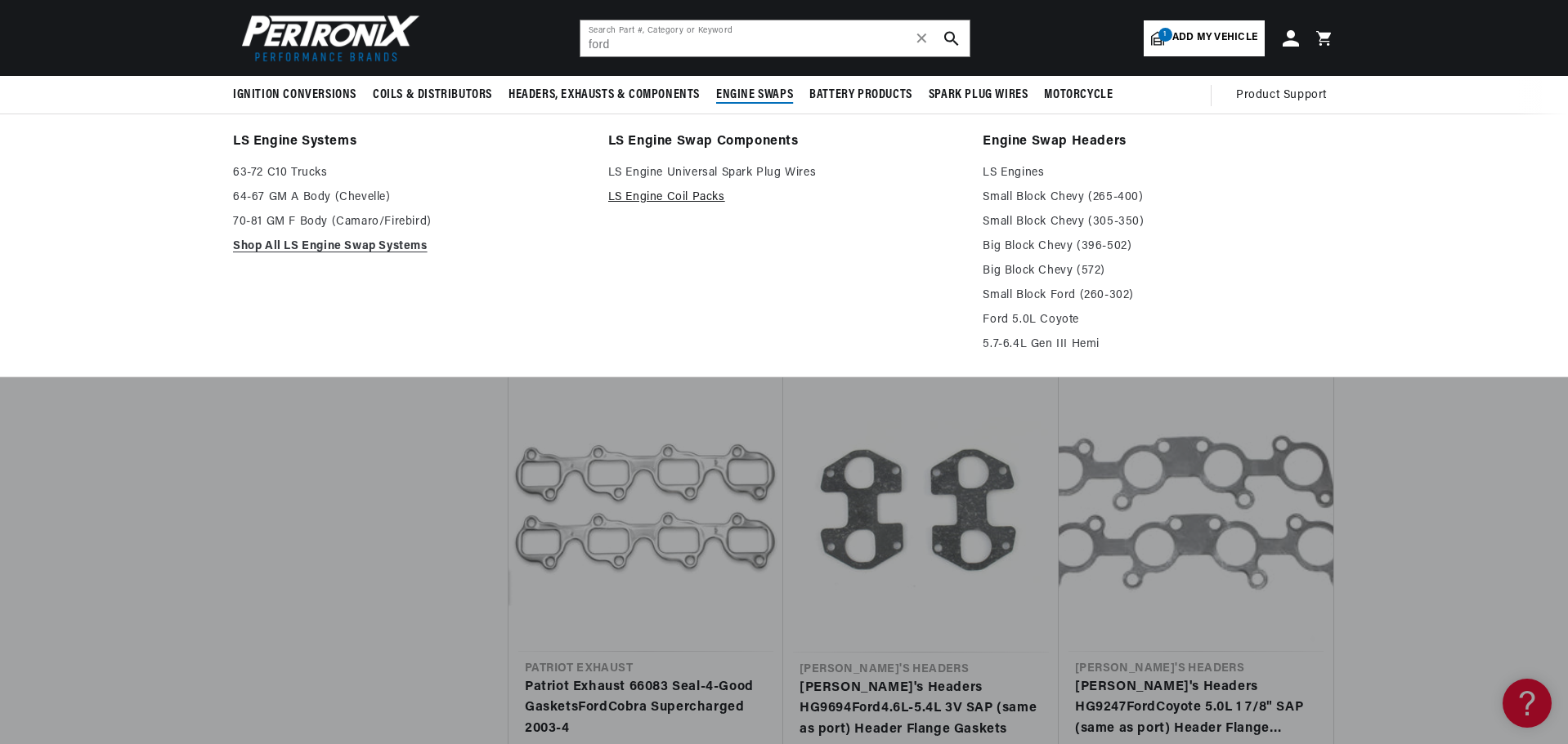
scroll to position [0, 495]
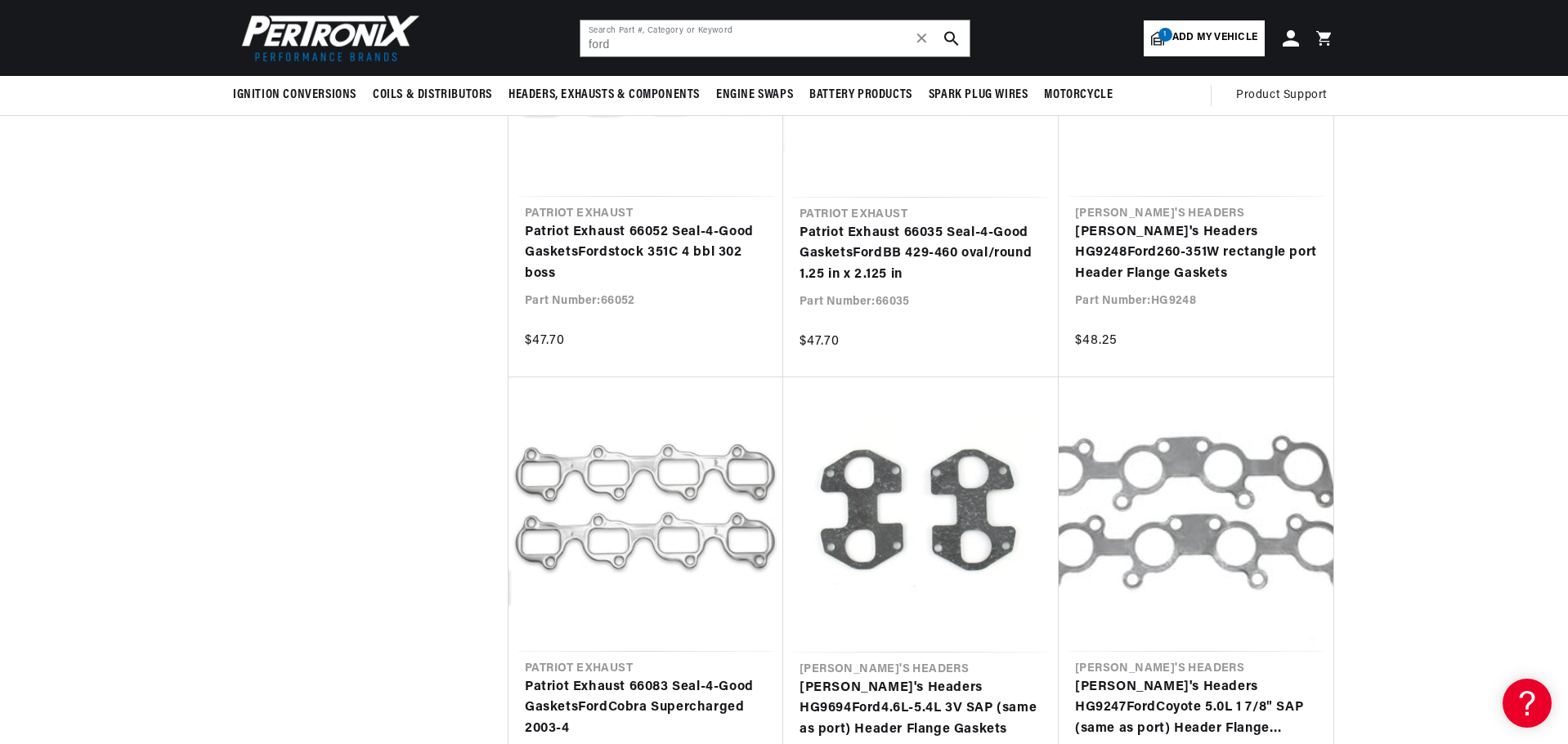
click at [1185, 33] on span "Add my vehicle" at bounding box center [1215, 37] width 85 height 15
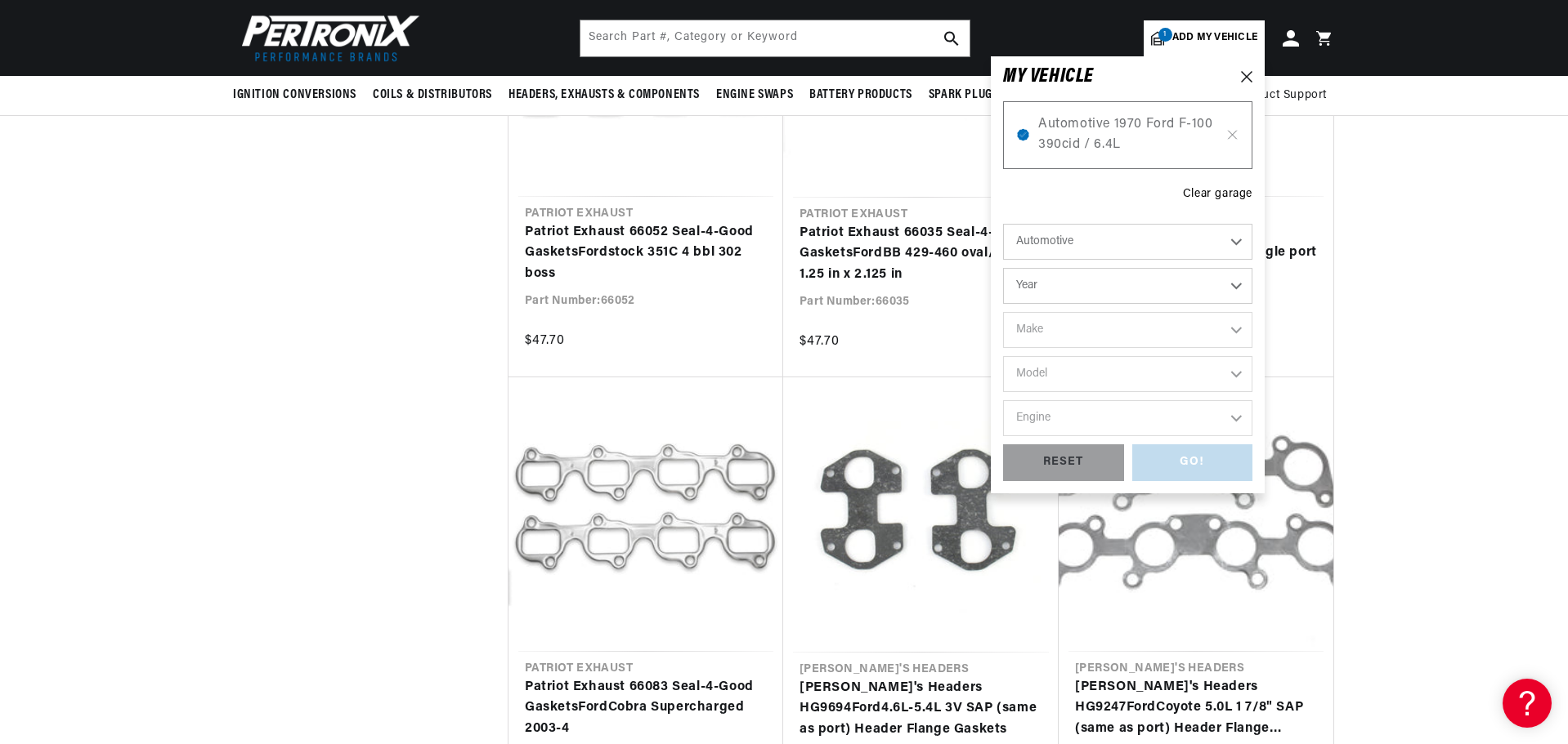
click at [1220, 286] on select "Year 2024 2023 2022 2021 2020 2019 2018 2017 2016 2015 2014 2013 2012 2011 2010…" at bounding box center [1127, 285] width 250 height 36
select select "1970"
click at [1002, 268] on select "Year 2024 2023 2022 2021 2020 2019 2018 2017 2016 2015 2014 2013 2012 2011 2010…" at bounding box center [1127, 285] width 250 height 36
select select "1970"
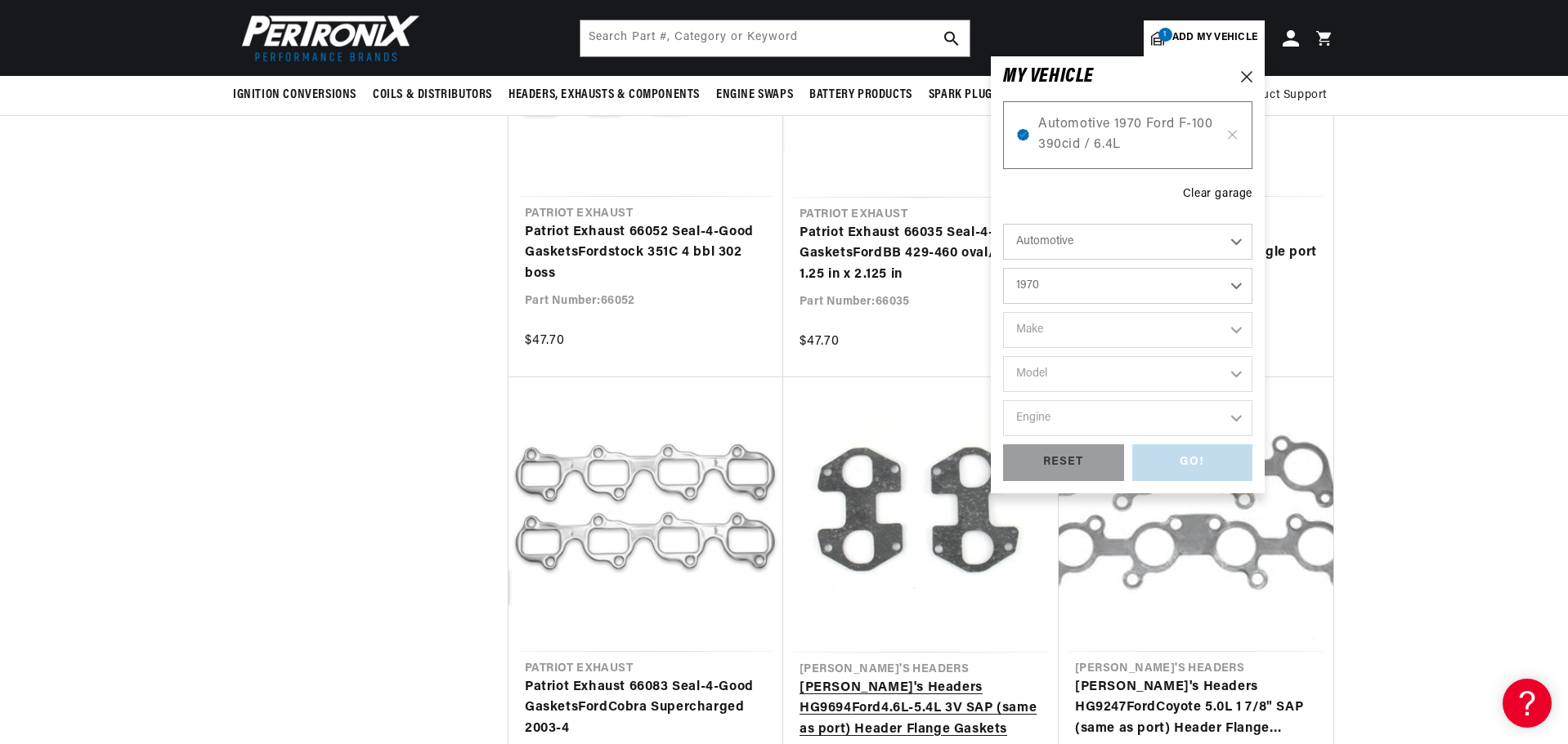
scroll to position [0, 0]
click at [1198, 329] on select "Make Alfa Romeo American Motors Aston Martin Audi Austin Austin Healey Avanti B…" at bounding box center [1127, 329] width 250 height 36
select select "Ford"
click at [1002, 312] on select "Make Alfa Romeo American Motors Aston Martin Audi Austin Austin Healey Avanti B…" at bounding box center [1127, 329] width 250 height 36
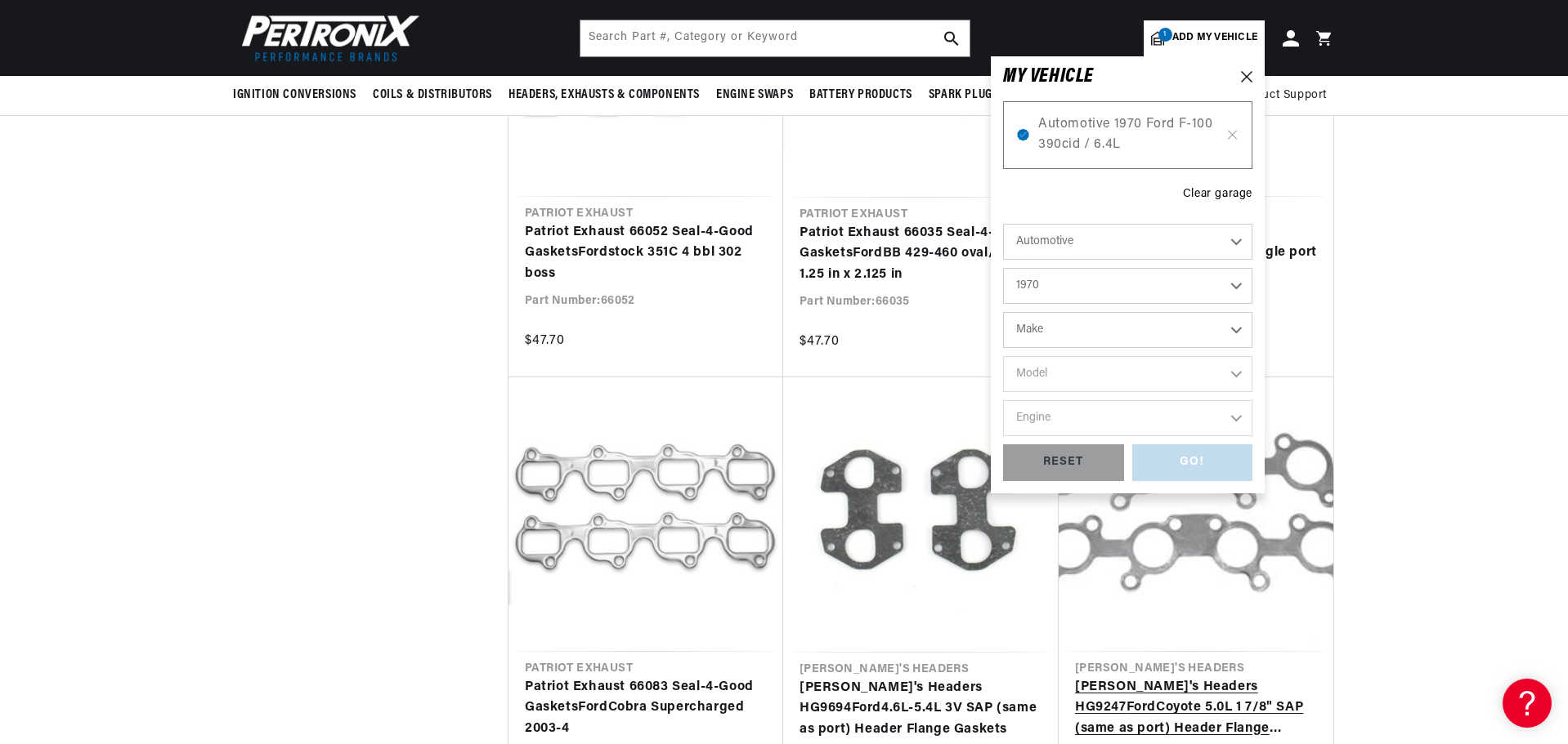
select select "Ford"
click at [1178, 375] on select "Model Bronco Country Sedan Country Squire Custom Custom 500 E-100 Econoline E-2…" at bounding box center [1127, 373] width 250 height 36
select select "F-100"
click at [1002, 356] on select "Model Bronco Country Sedan Country Squire Custom Custom 500 E-100 Econoline E-2…" at bounding box center [1127, 373] width 250 height 36
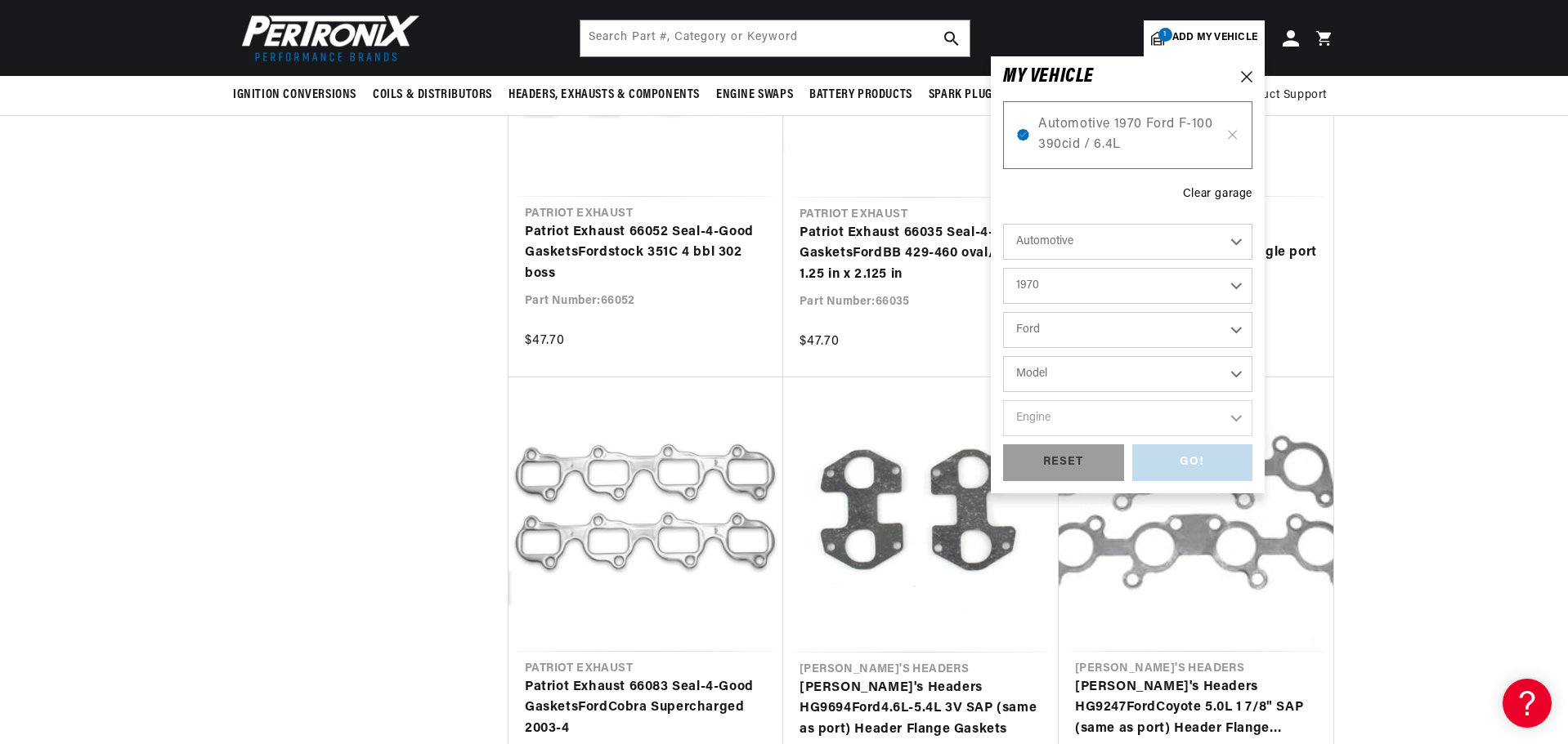
select select "F-100"
click at [1096, 429] on select "Engine 289cid / 4.7L 302cid / 5.0L 360cid / 5.9L 390cid / 6.4L" at bounding box center [1127, 418] width 250 height 36
select select "390cid-6.4L"
click at [1002, 400] on select "Engine 289cid / 4.7L 302cid / 5.0L 360cid / 5.9L 390cid / 6.4L" at bounding box center [1127, 418] width 250 height 36
select select "390cid-6.4L"
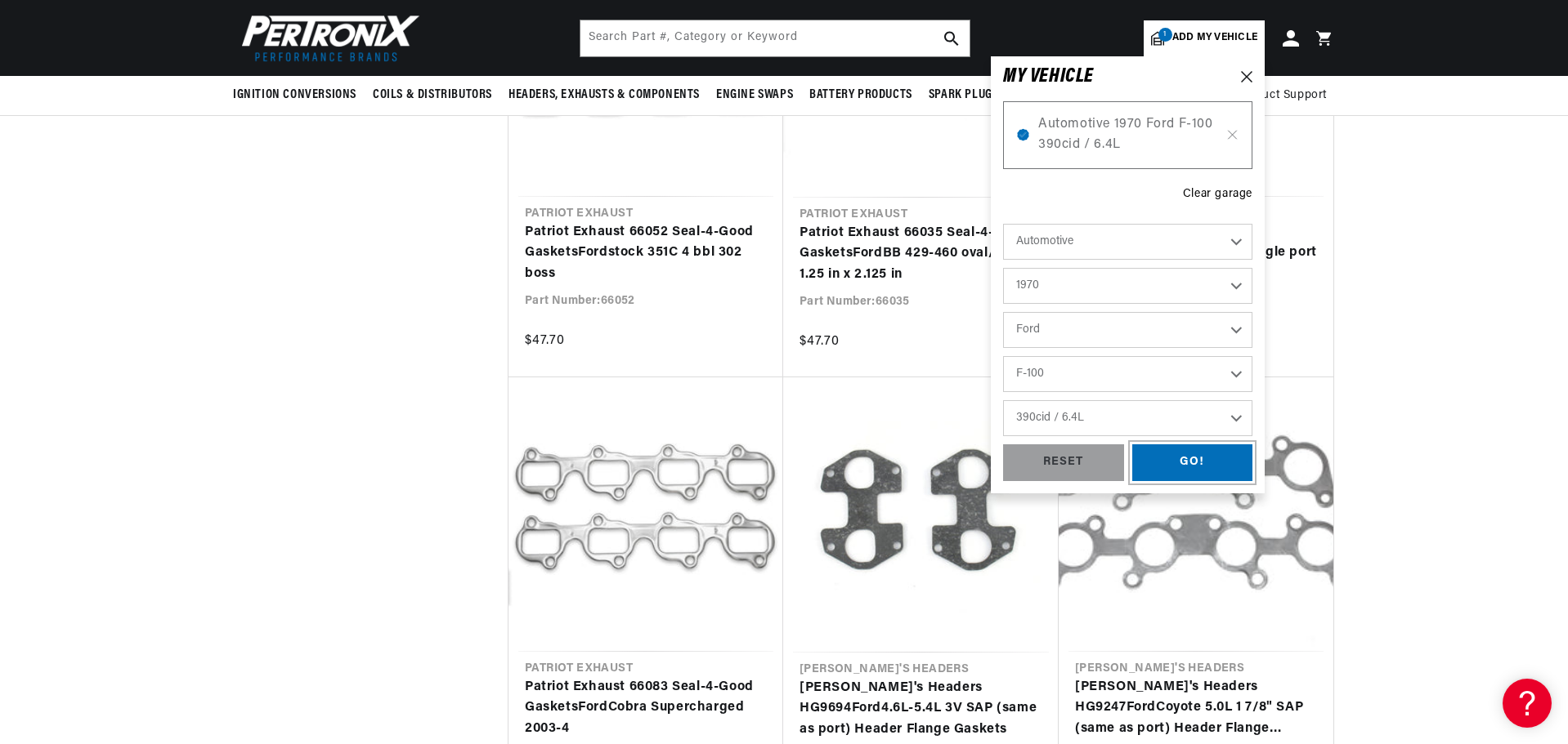
click at [1178, 462] on div "GO!" at bounding box center [1193, 463] width 121 height 36
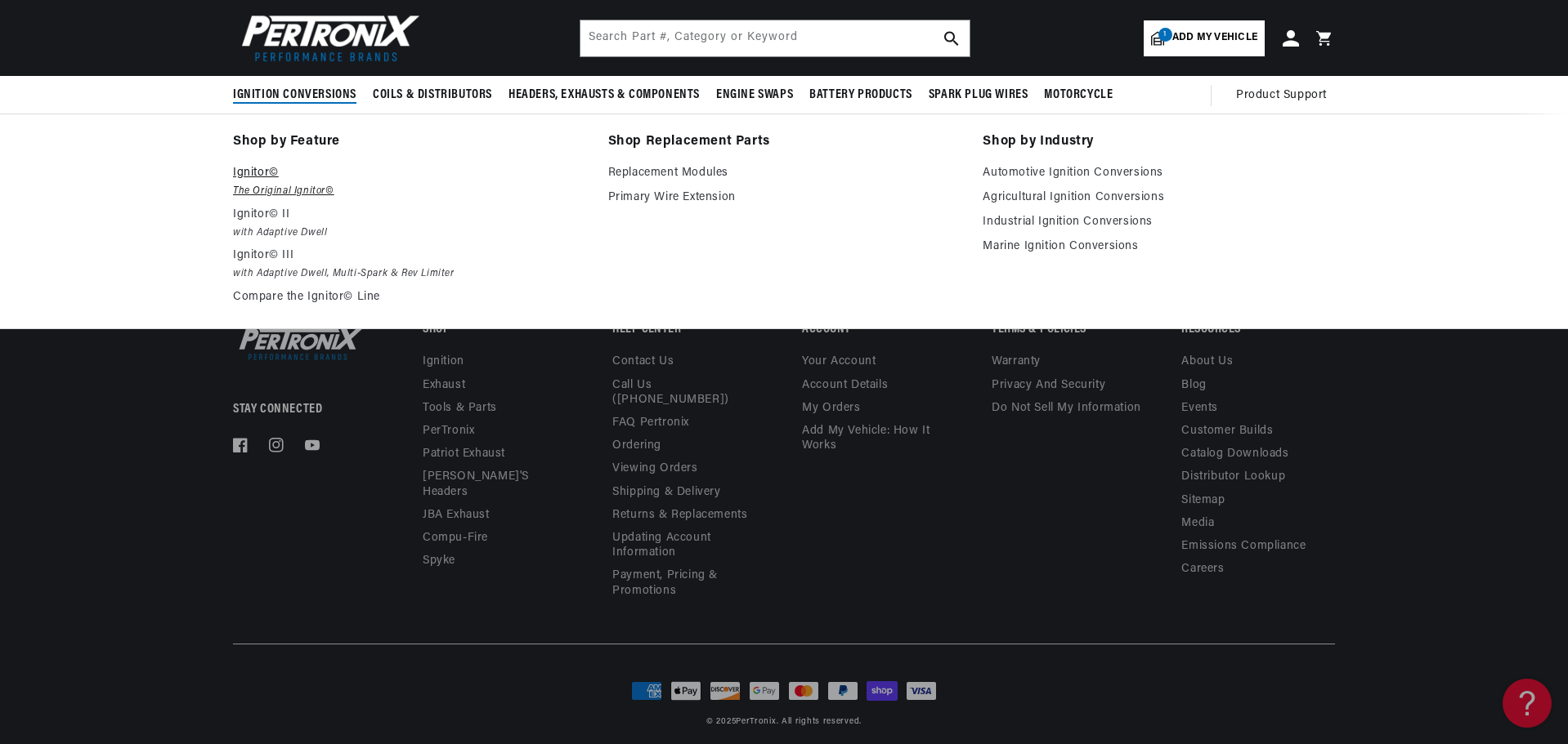
click at [277, 184] on em "The Original Ignitor©" at bounding box center [409, 192] width 352 height 17
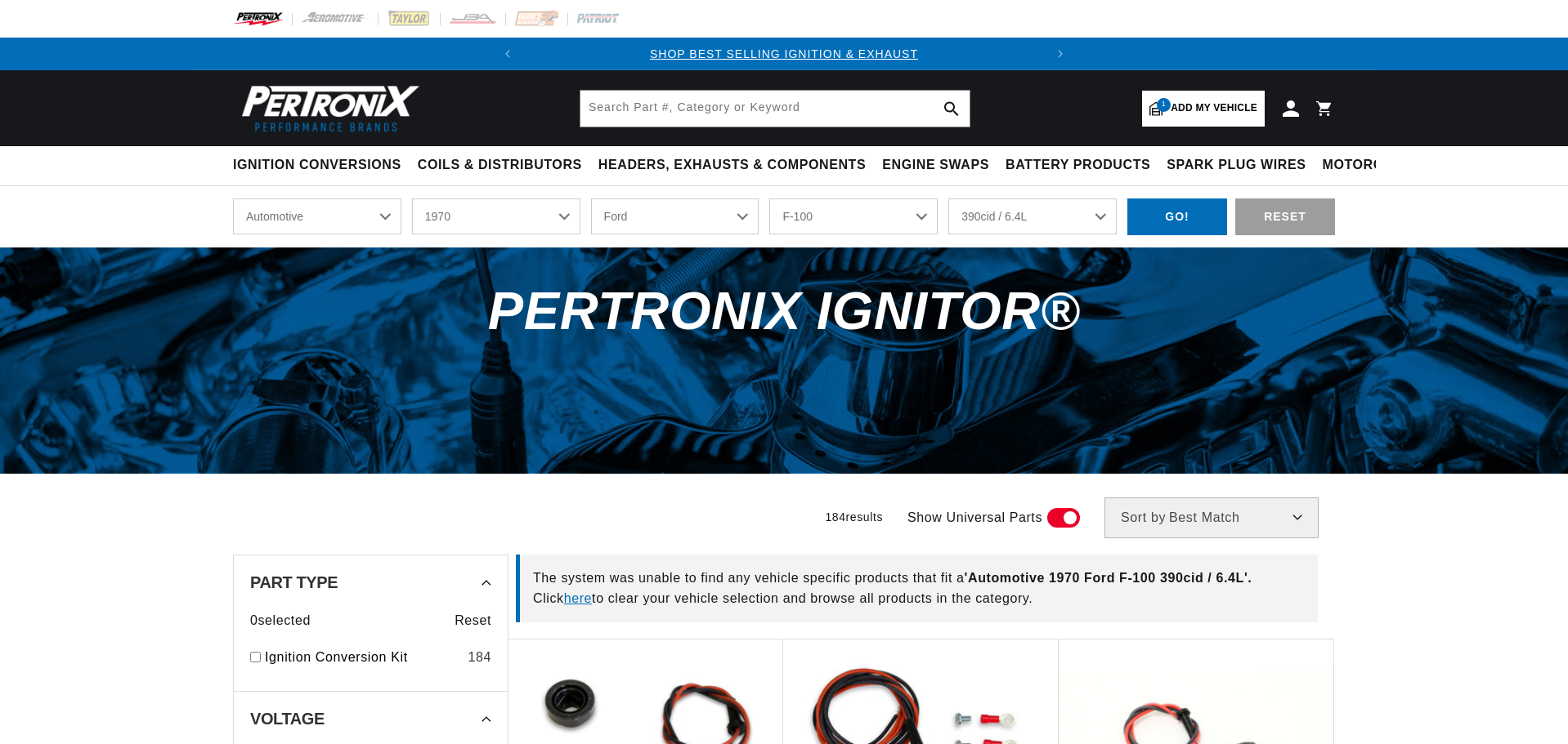
select select "1970"
select select "Ford"
select select "F-100"
select select "390cid-6.4L"
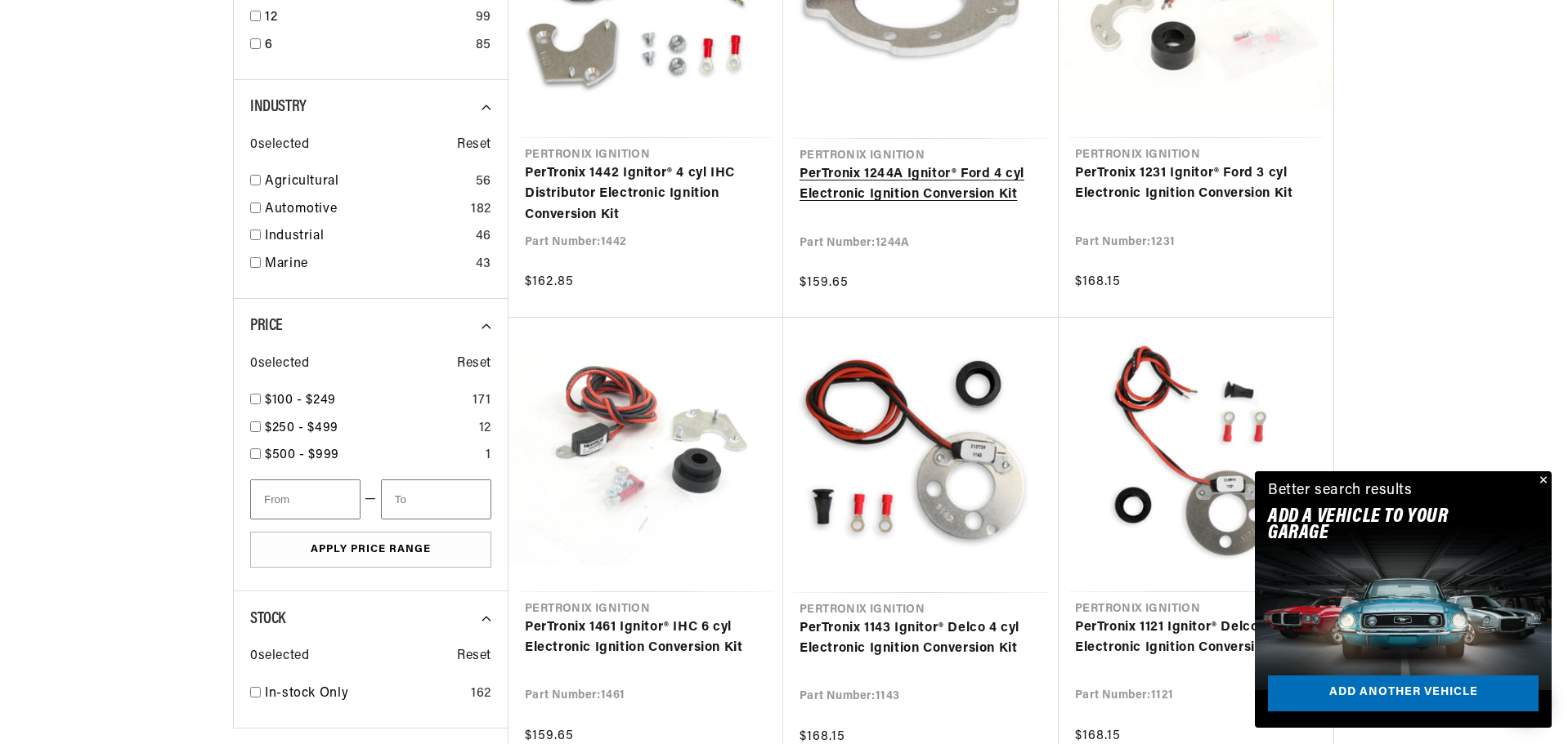
scroll to position [817, 0]
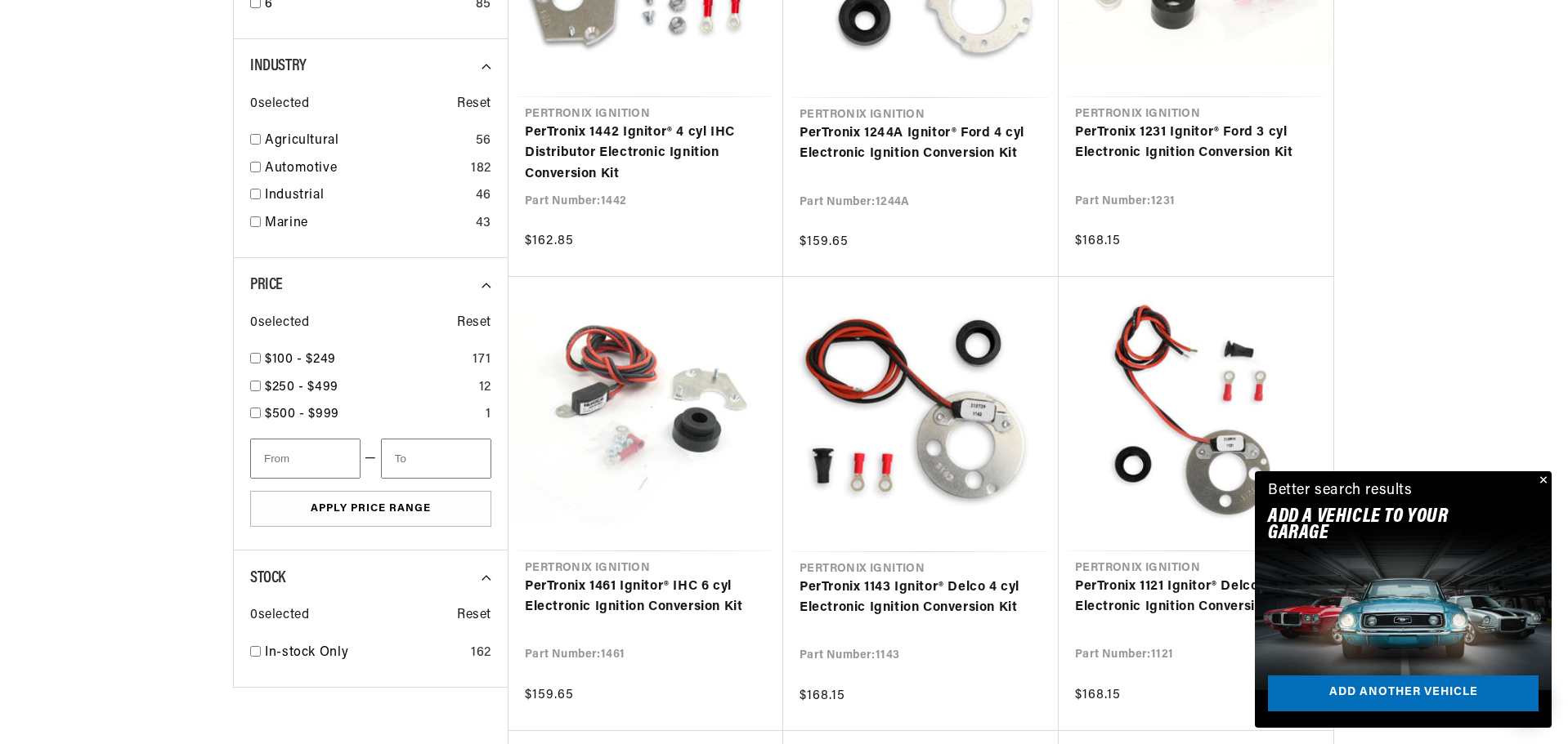
click at [1541, 476] on button "Close" at bounding box center [1541, 481] width 19 height 19
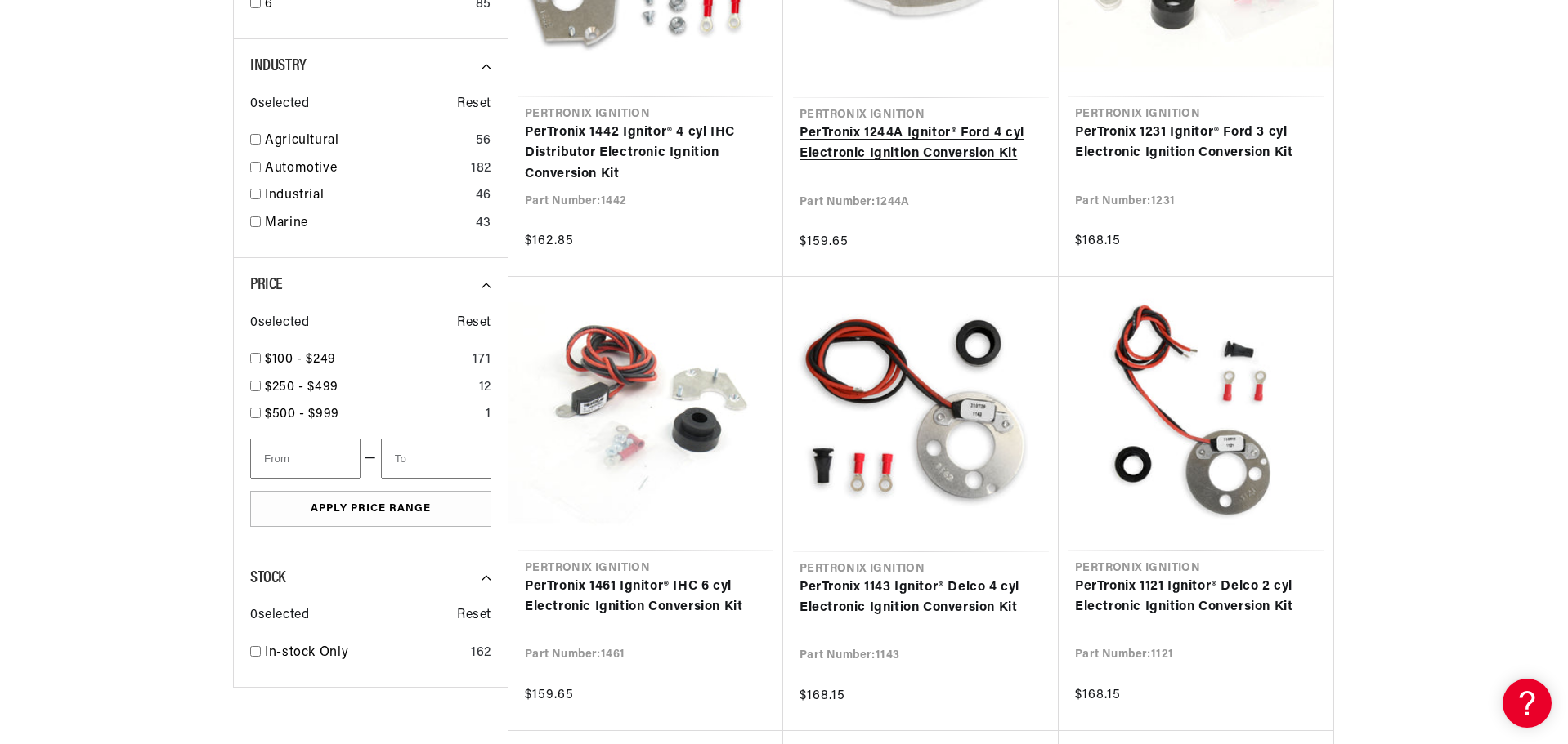
scroll to position [0, 0]
